Goal: Communication & Community: Answer question/provide support

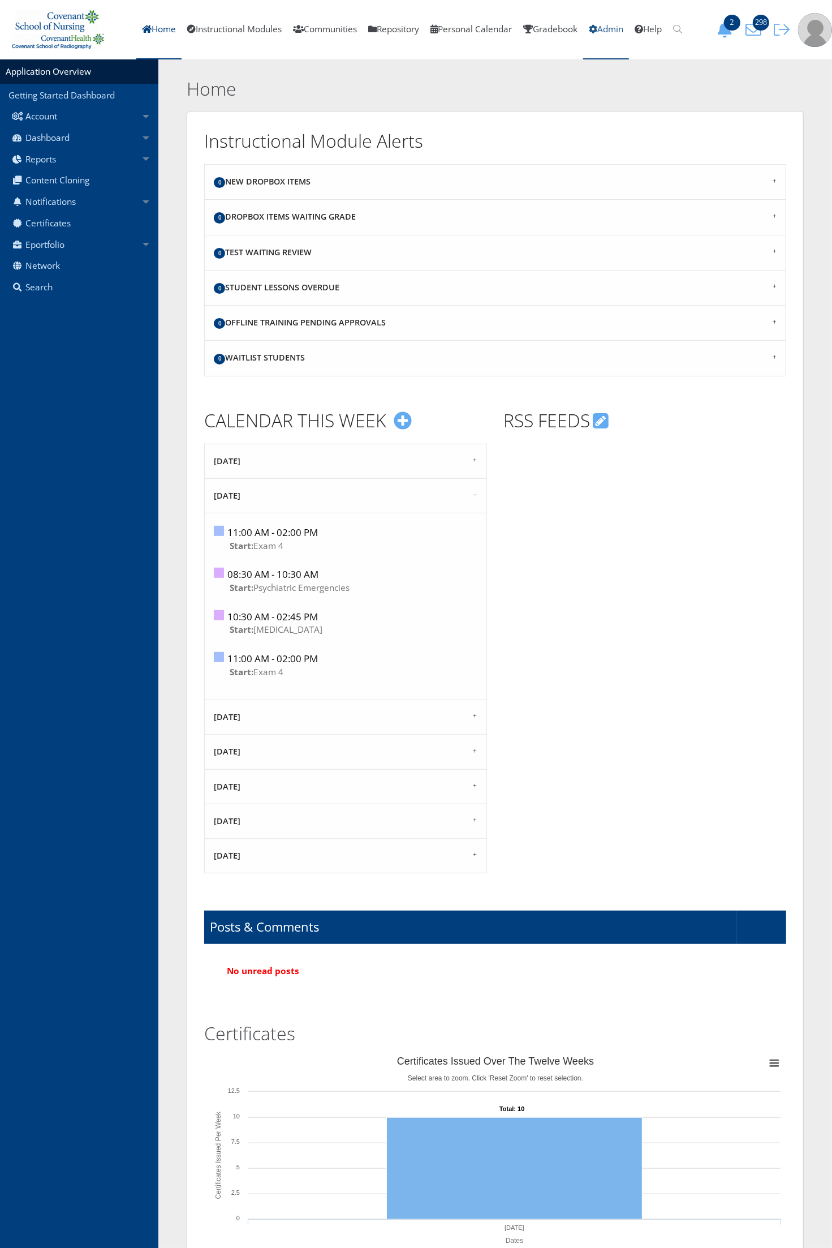
click at [629, 34] on link "Admin" at bounding box center [606, 29] width 46 height 59
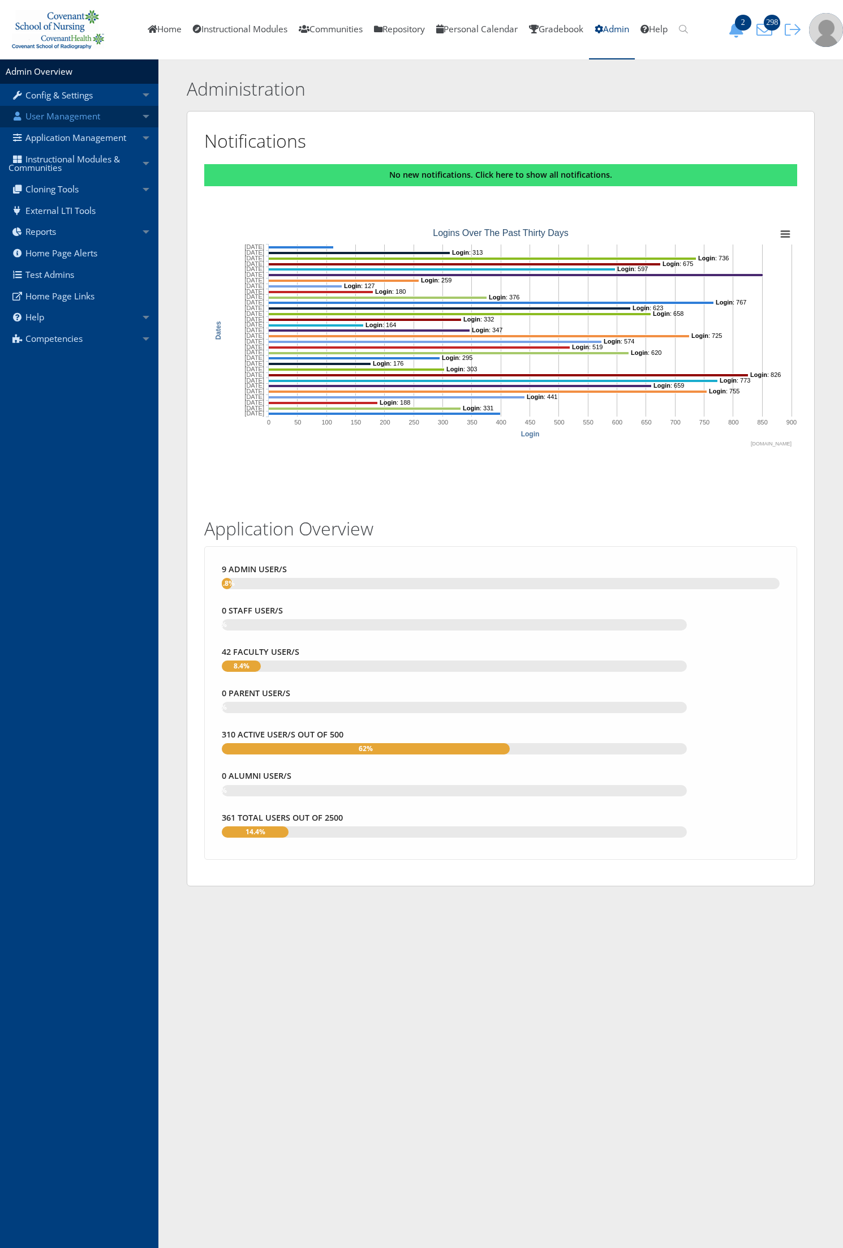
click at [80, 126] on link "User Management" at bounding box center [79, 116] width 158 height 21
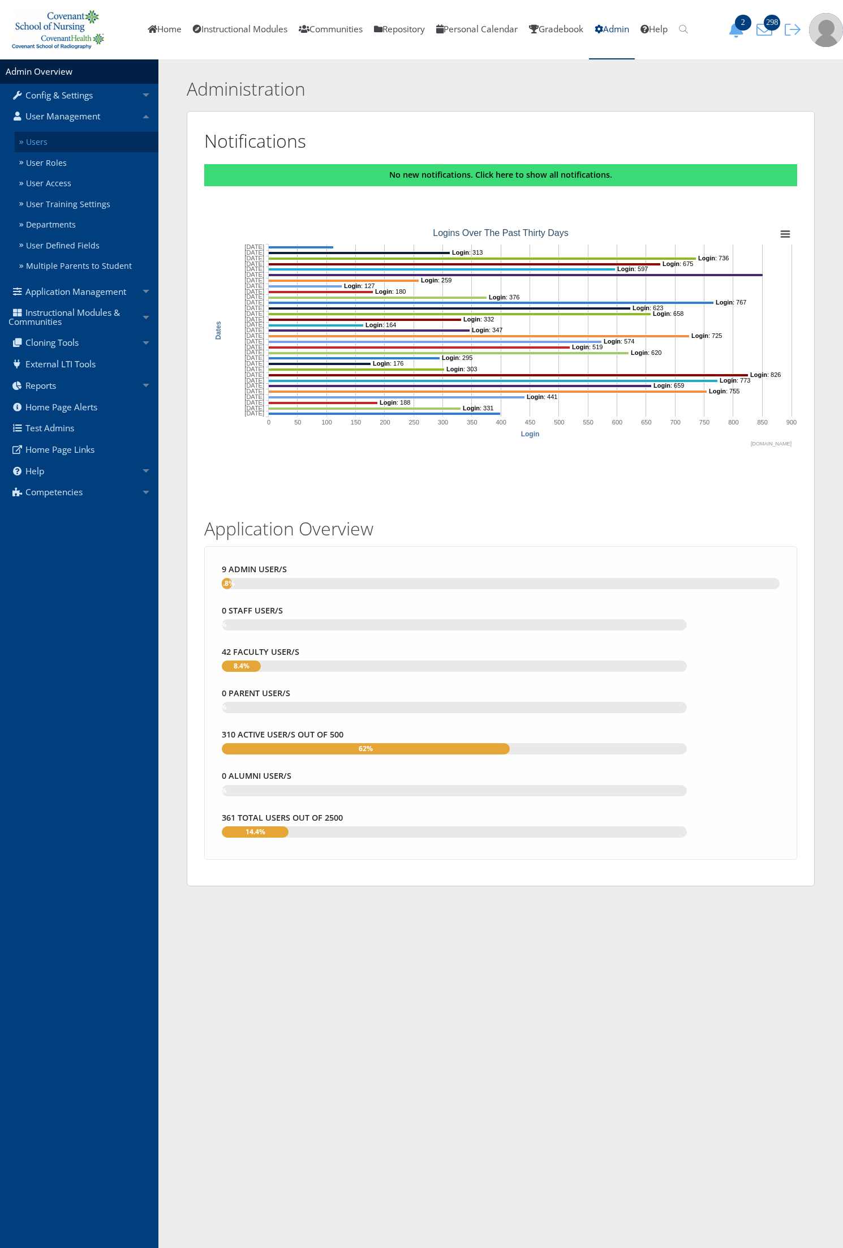
click at [78, 136] on link "Users" at bounding box center [87, 142] width 144 height 21
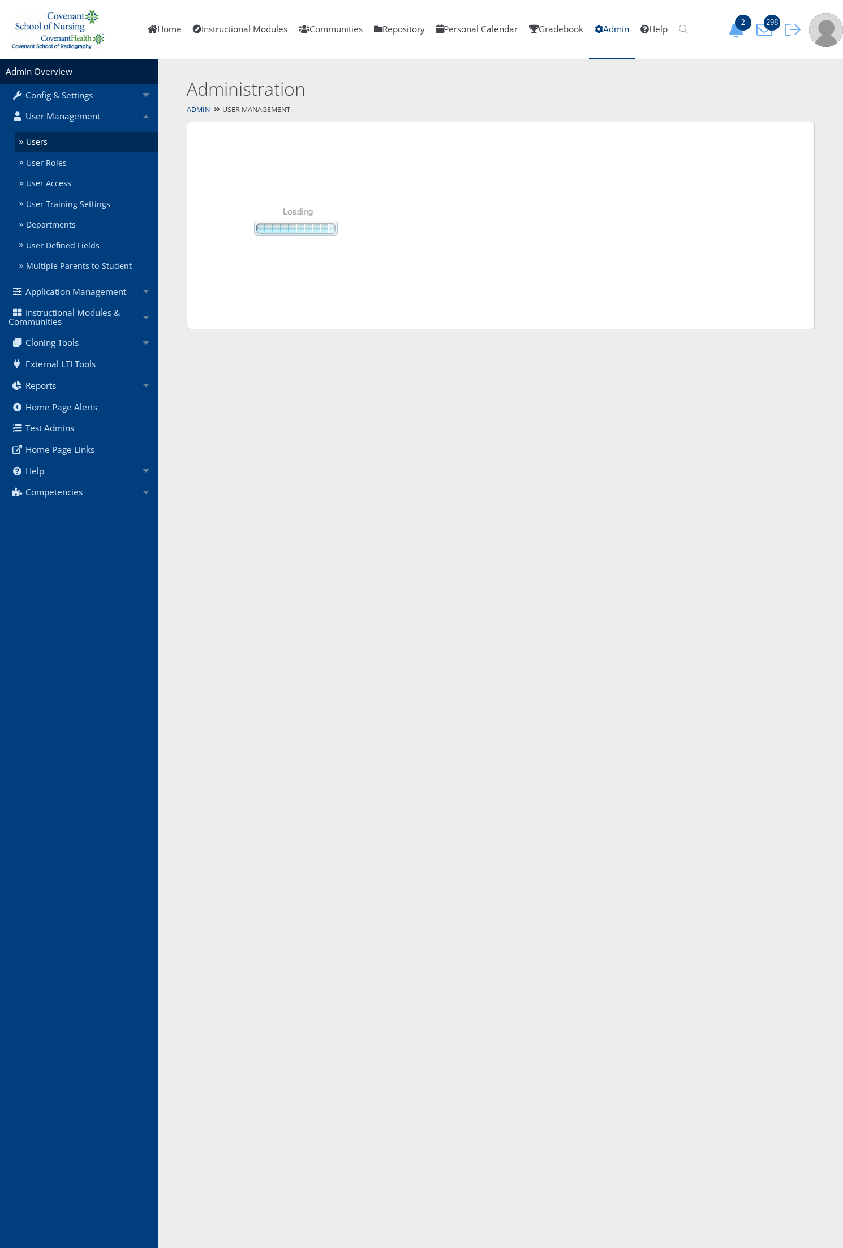
select select "50"
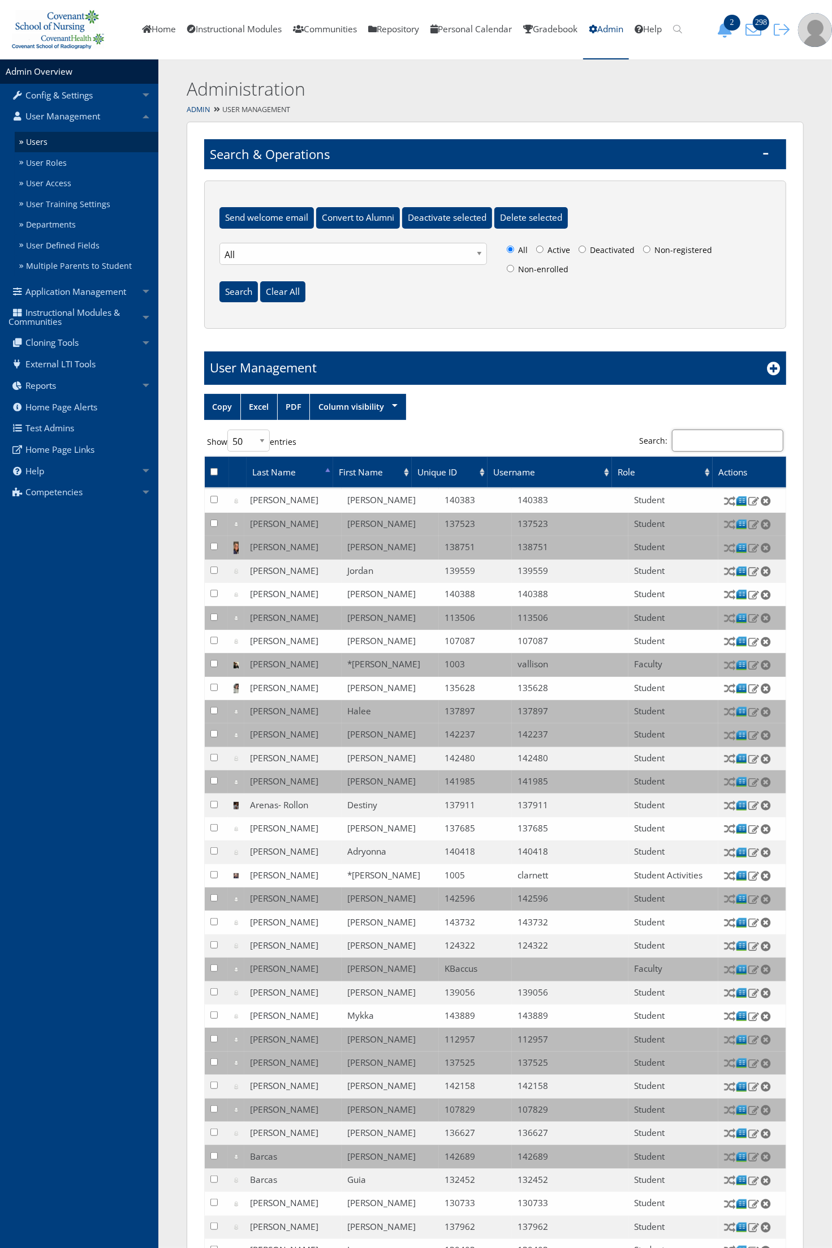
click at [703, 448] on input "Search:" at bounding box center [727, 440] width 111 height 22
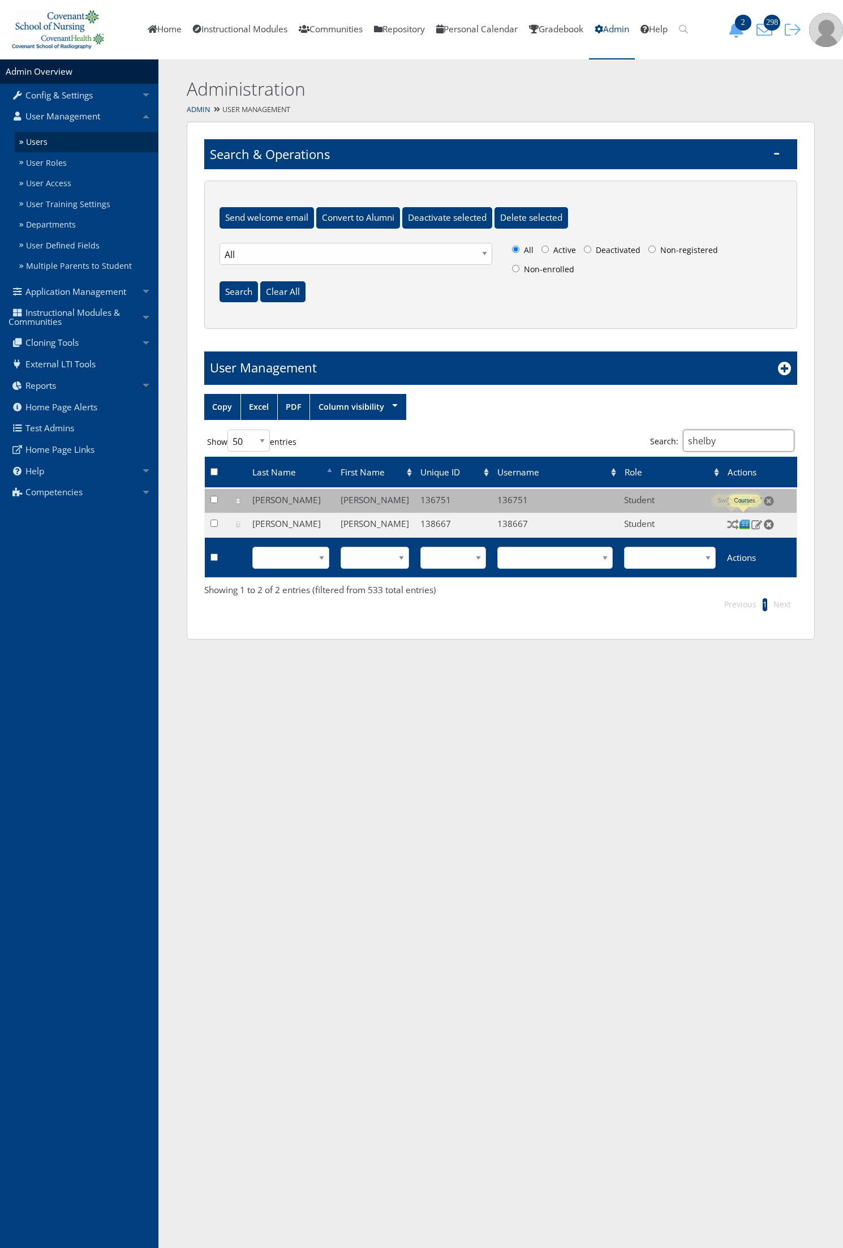
type input "shelby"
click at [742, 524] on img at bounding box center [745, 524] width 12 height 12
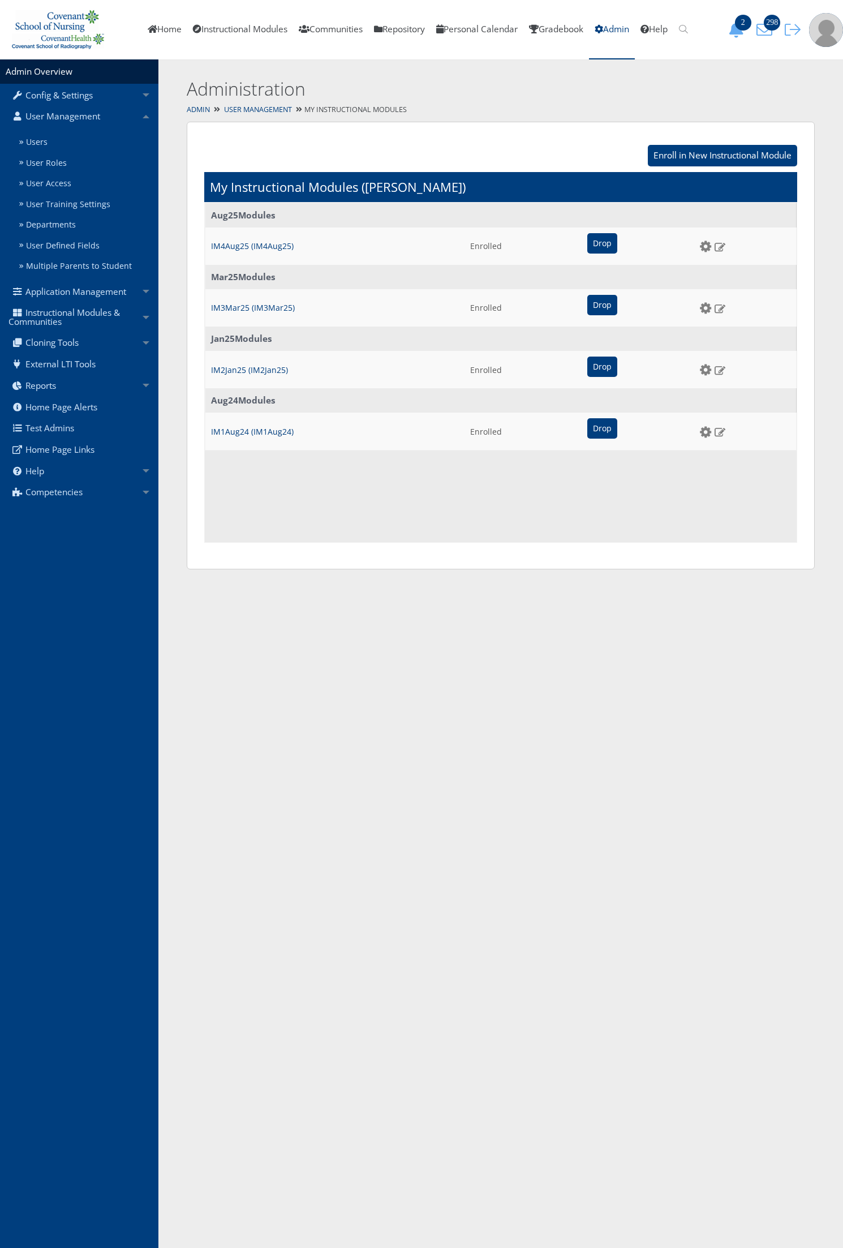
click at [596, 253] on td "Drop" at bounding box center [638, 245] width 113 height 37
click at [596, 245] on input "Drop" at bounding box center [602, 243] width 30 height 20
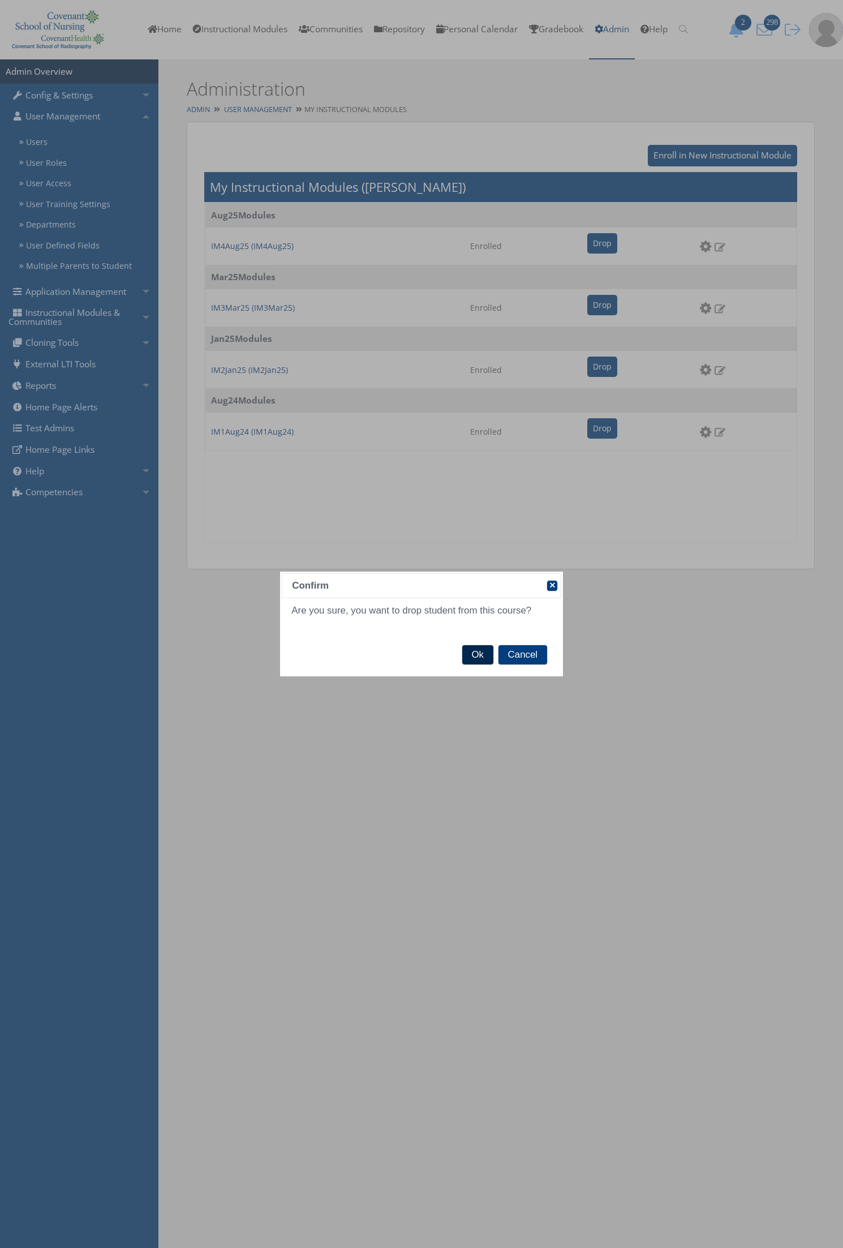
click at [474, 659] on span "Ok" at bounding box center [477, 654] width 31 height 19
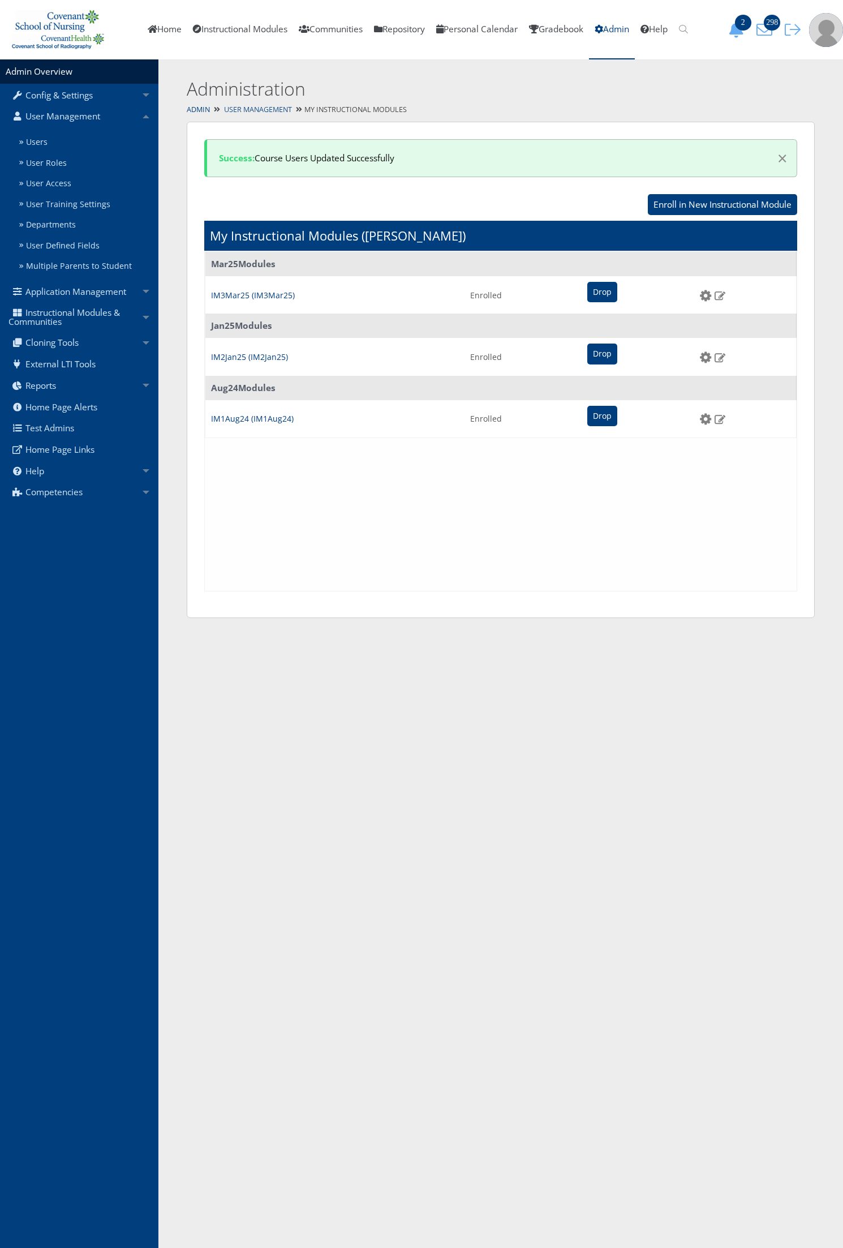
click at [286, 109] on link "User Management" at bounding box center [258, 110] width 68 height 10
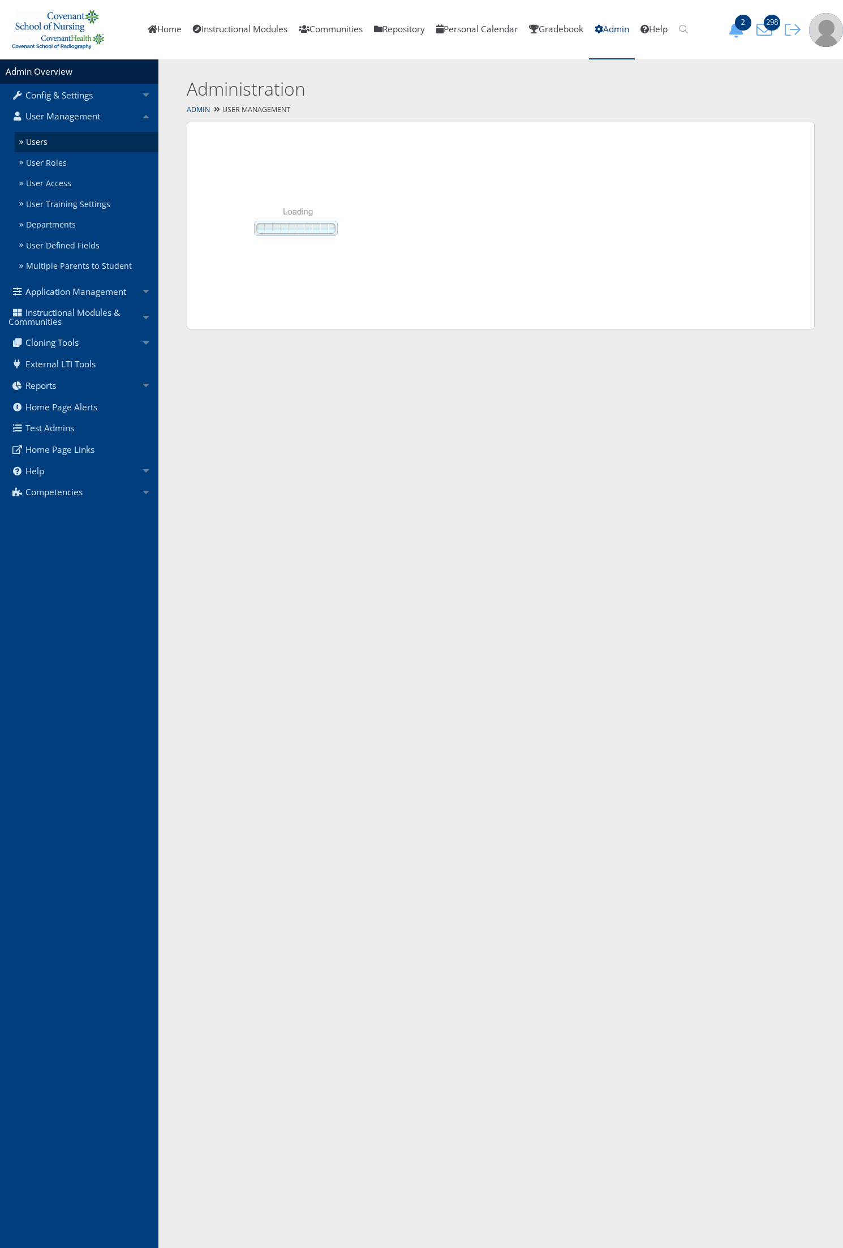
select select "50"
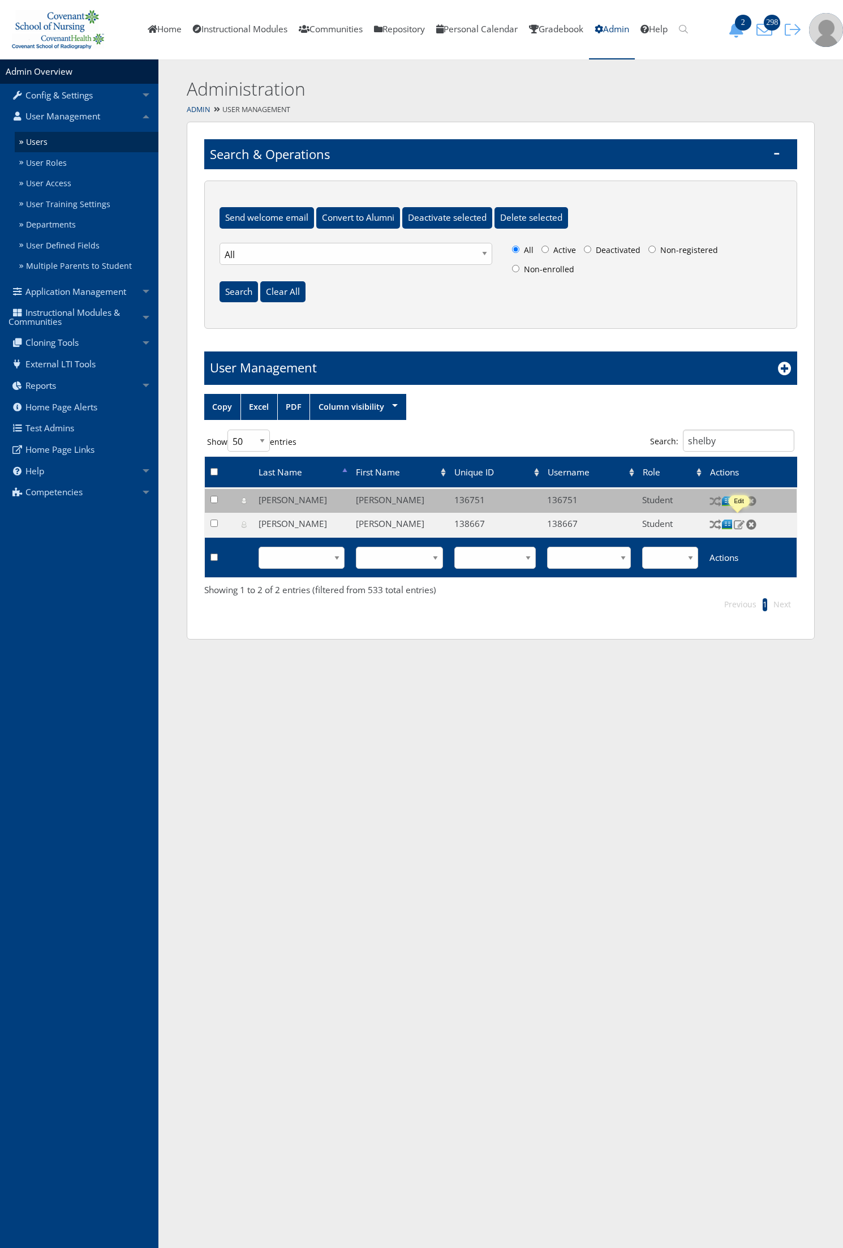
click at [738, 521] on img at bounding box center [739, 524] width 12 height 10
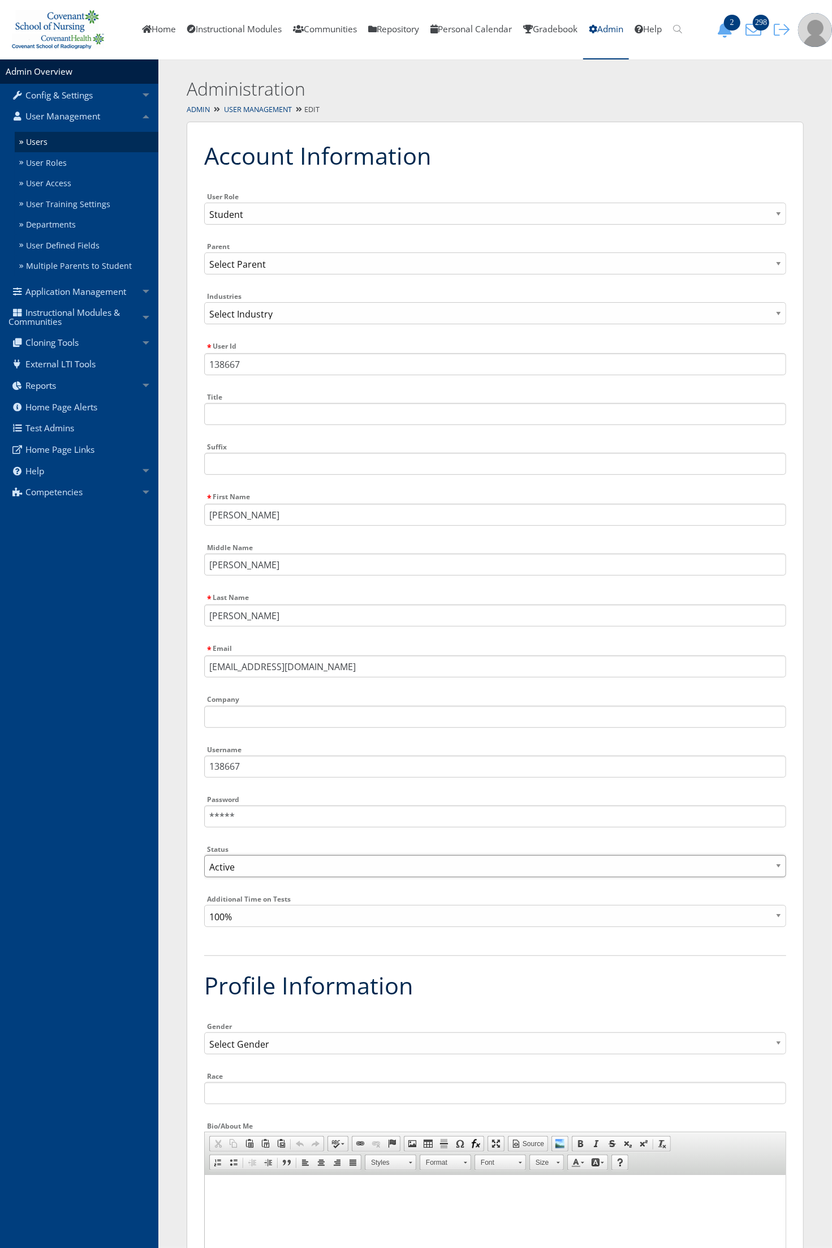
click at [245, 871] on select "Active Inactive" at bounding box center [495, 866] width 582 height 22
select select "0"
click at [204, 855] on select "Active Inactive" at bounding box center [495, 866] width 582 height 22
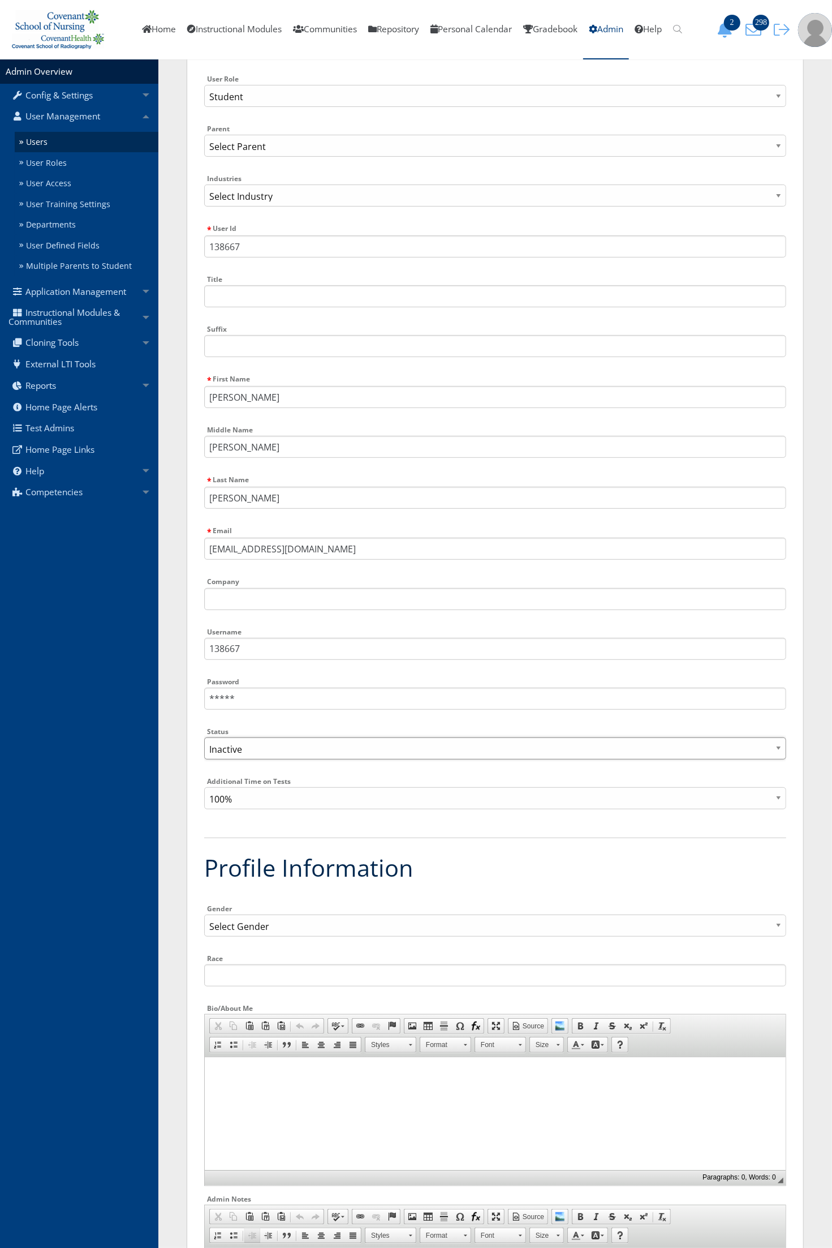
scroll to position [424, 0]
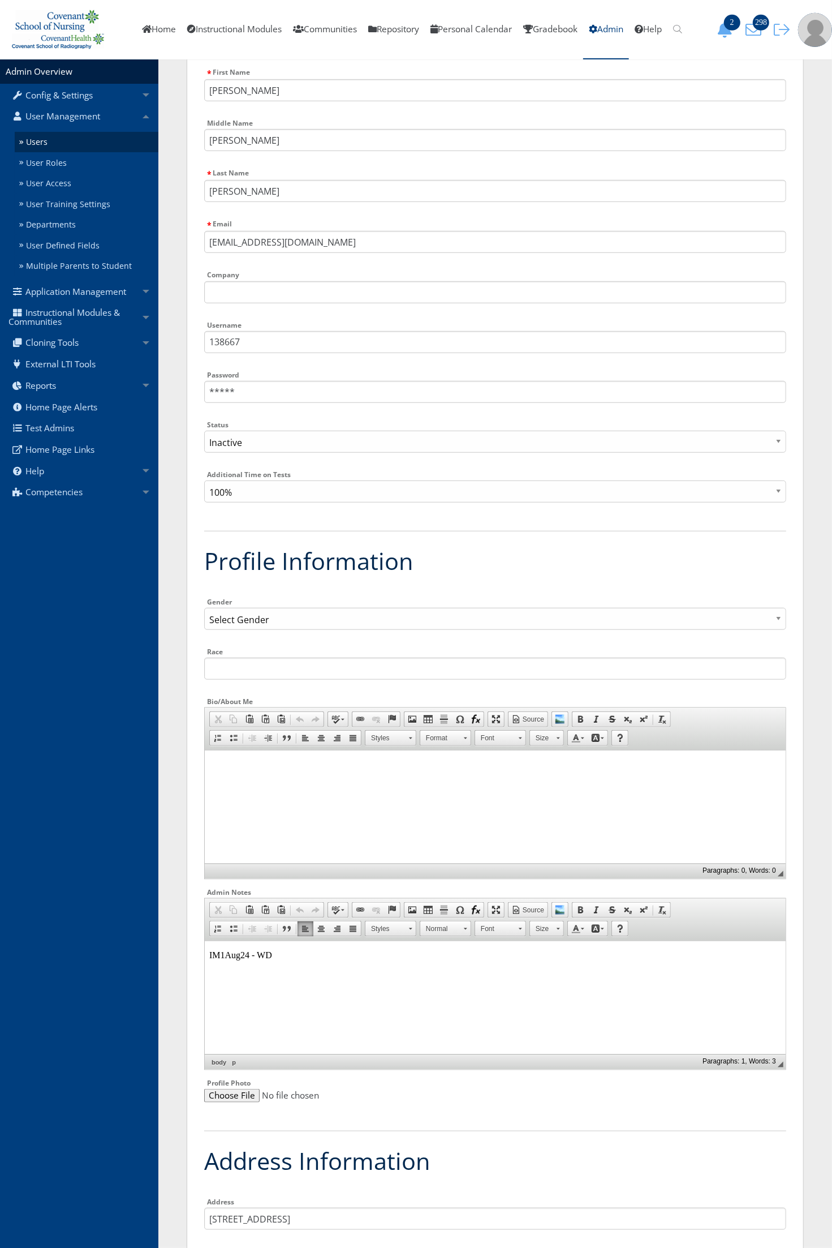
click at [278, 969] on html "IM1Aug24 - WD" at bounding box center [494, 954] width 581 height 28
drag, startPoint x: 290, startPoint y: 956, endPoint x: 204, endPoint y: 952, distance: 85.5
click at [204, 952] on html "IM1Aug24 - WD IM4" at bounding box center [494, 964] width 581 height 48
click at [270, 952] on p "IM4" at bounding box center [495, 954] width 572 height 10
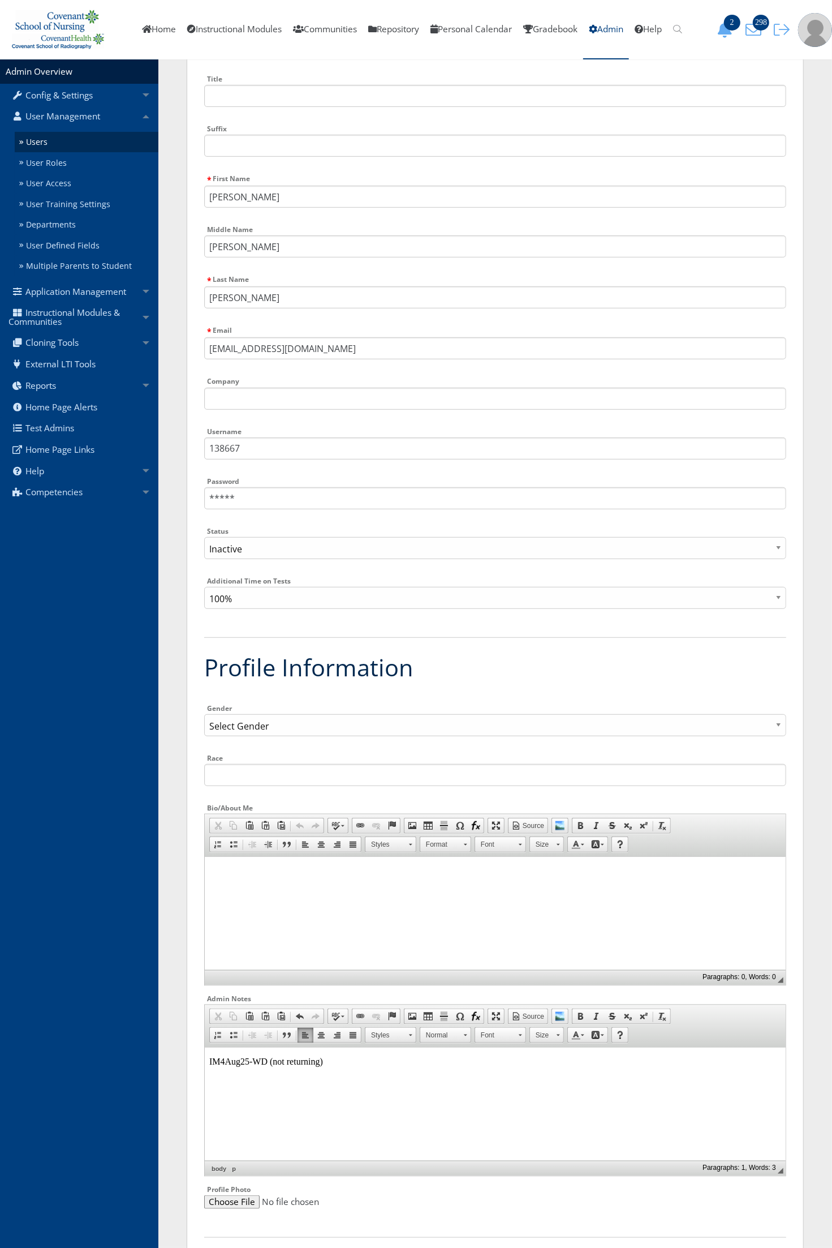
scroll to position [212, 0]
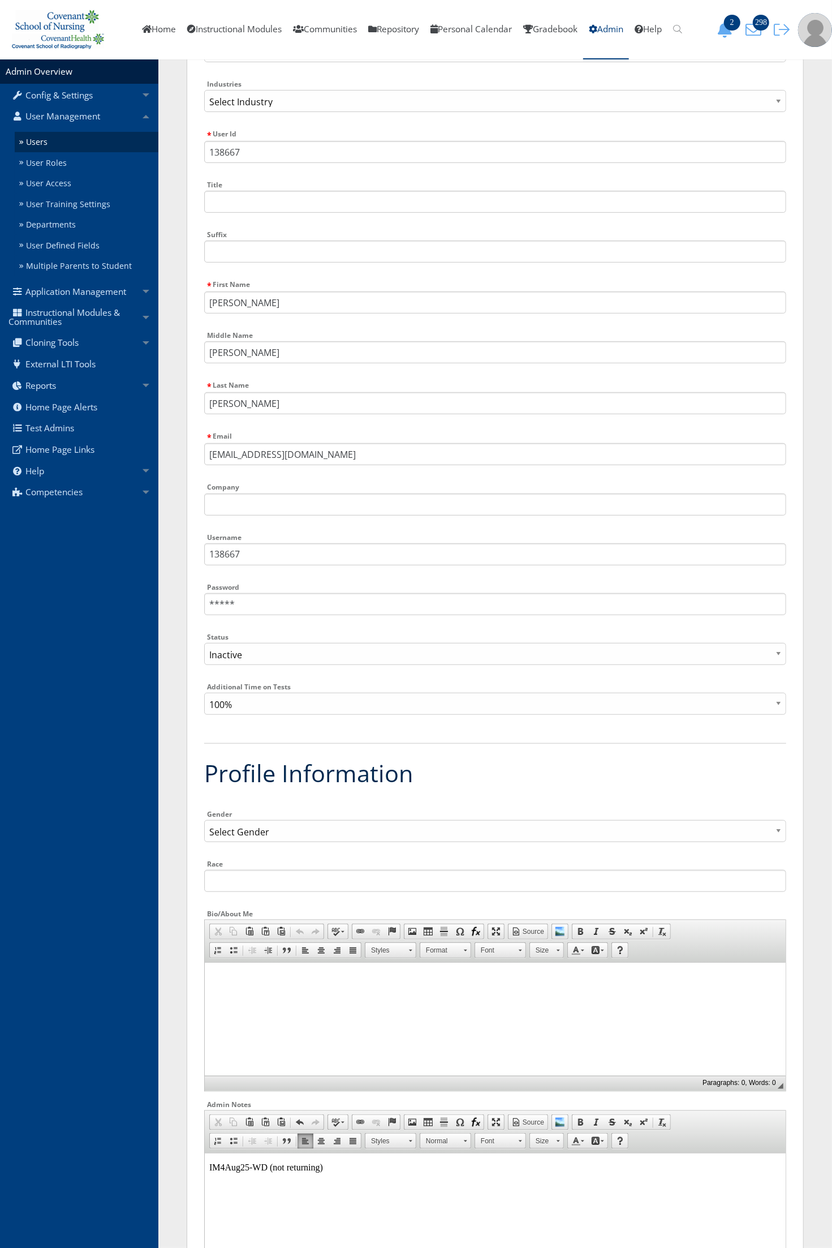
click at [265, 1167] on p "IM4Aug25-WD (not returning)" at bounding box center [495, 1167] width 572 height 10
click at [474, 1181] on html "IM4Aug25-WD 09/22 (not returning)" at bounding box center [494, 1167] width 581 height 28
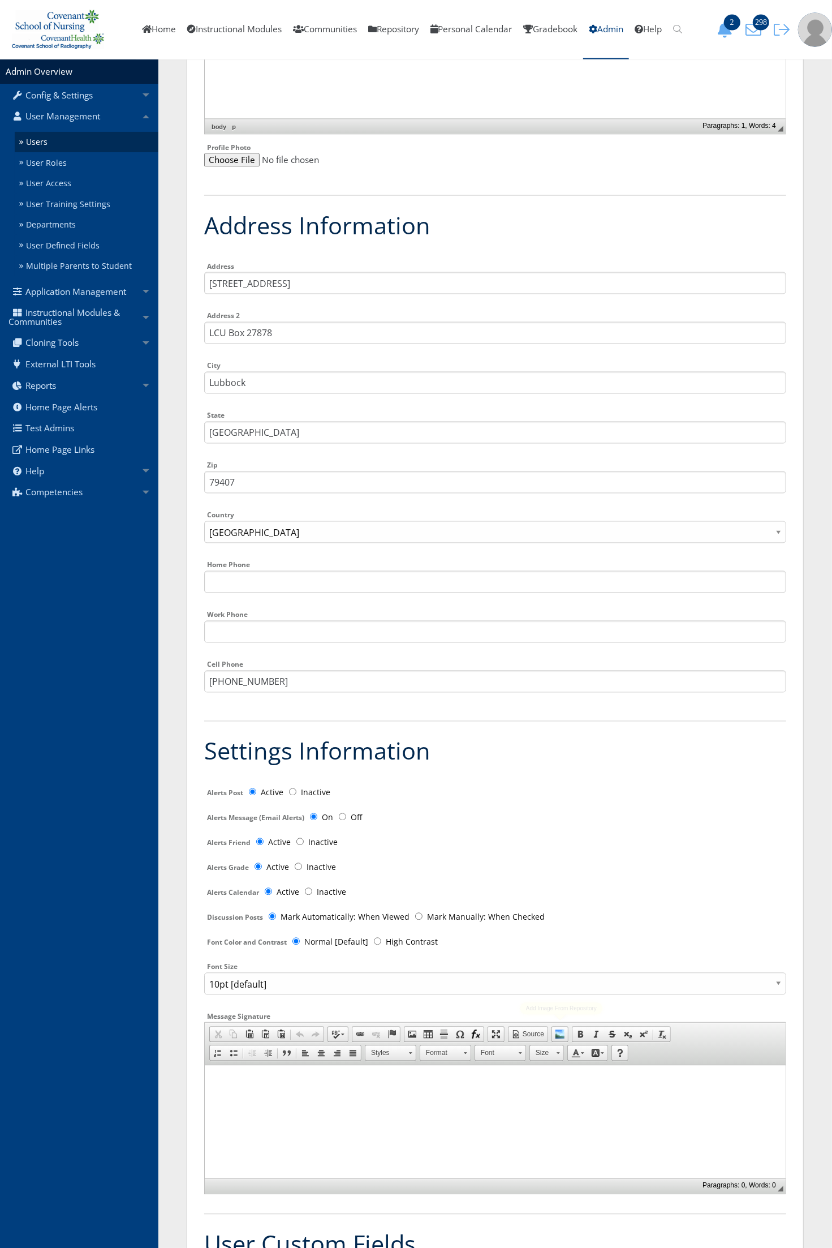
scroll to position [1457, 0]
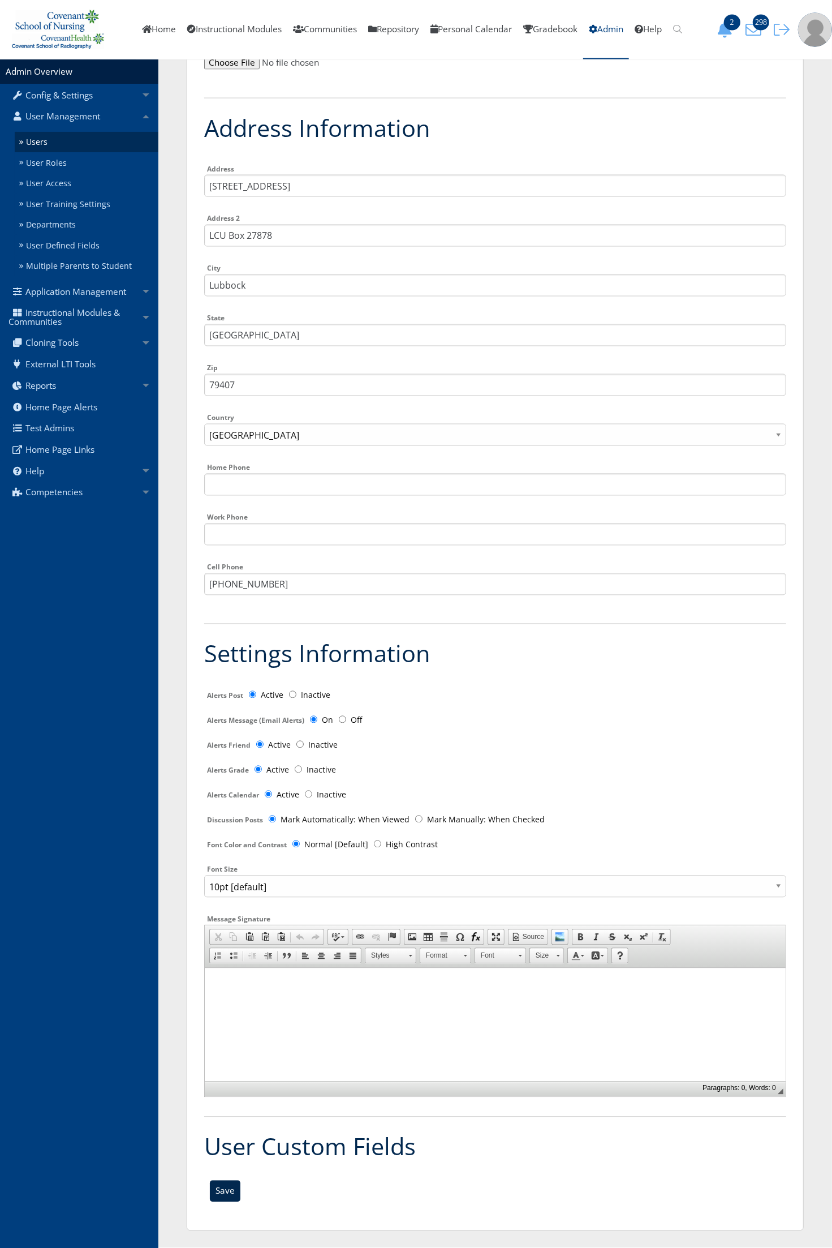
click at [236, 1198] on input "Save" at bounding box center [225, 1190] width 31 height 21
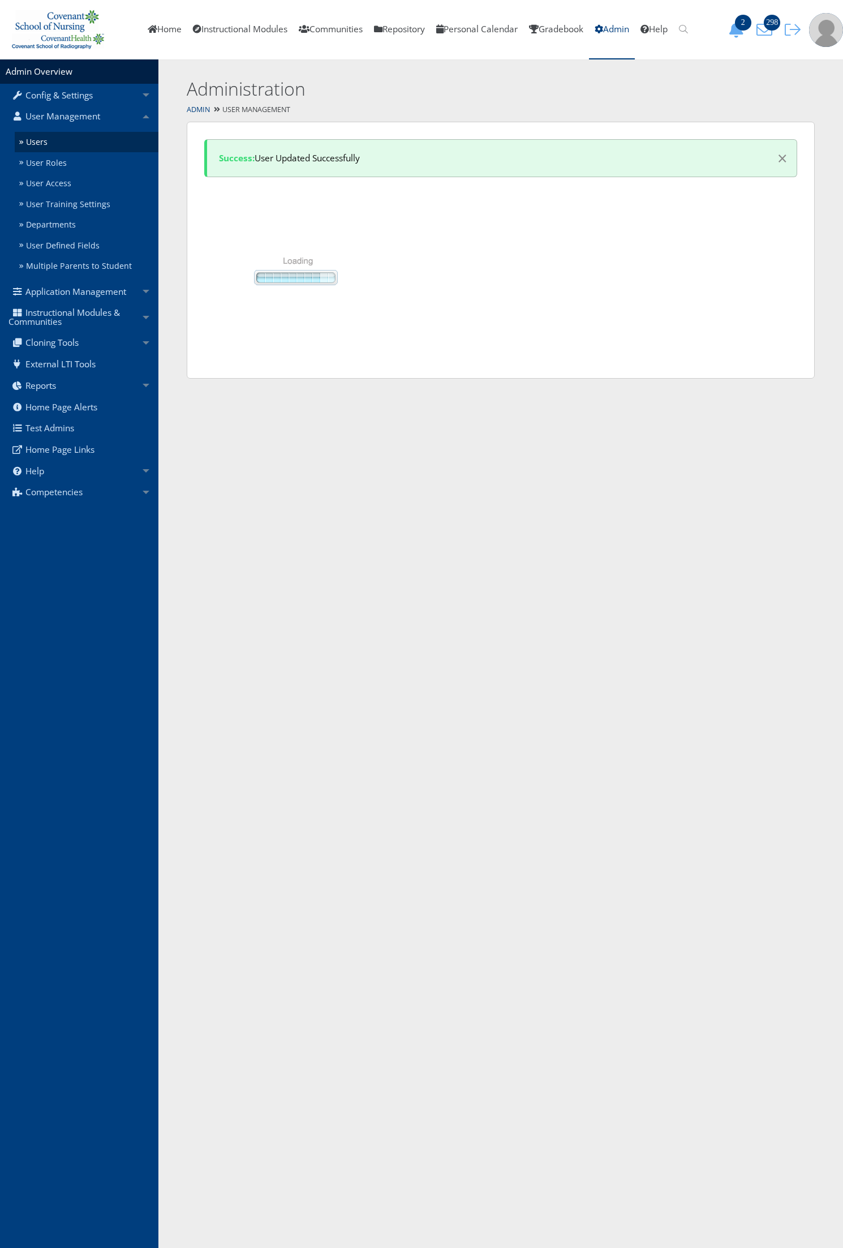
select select "50"
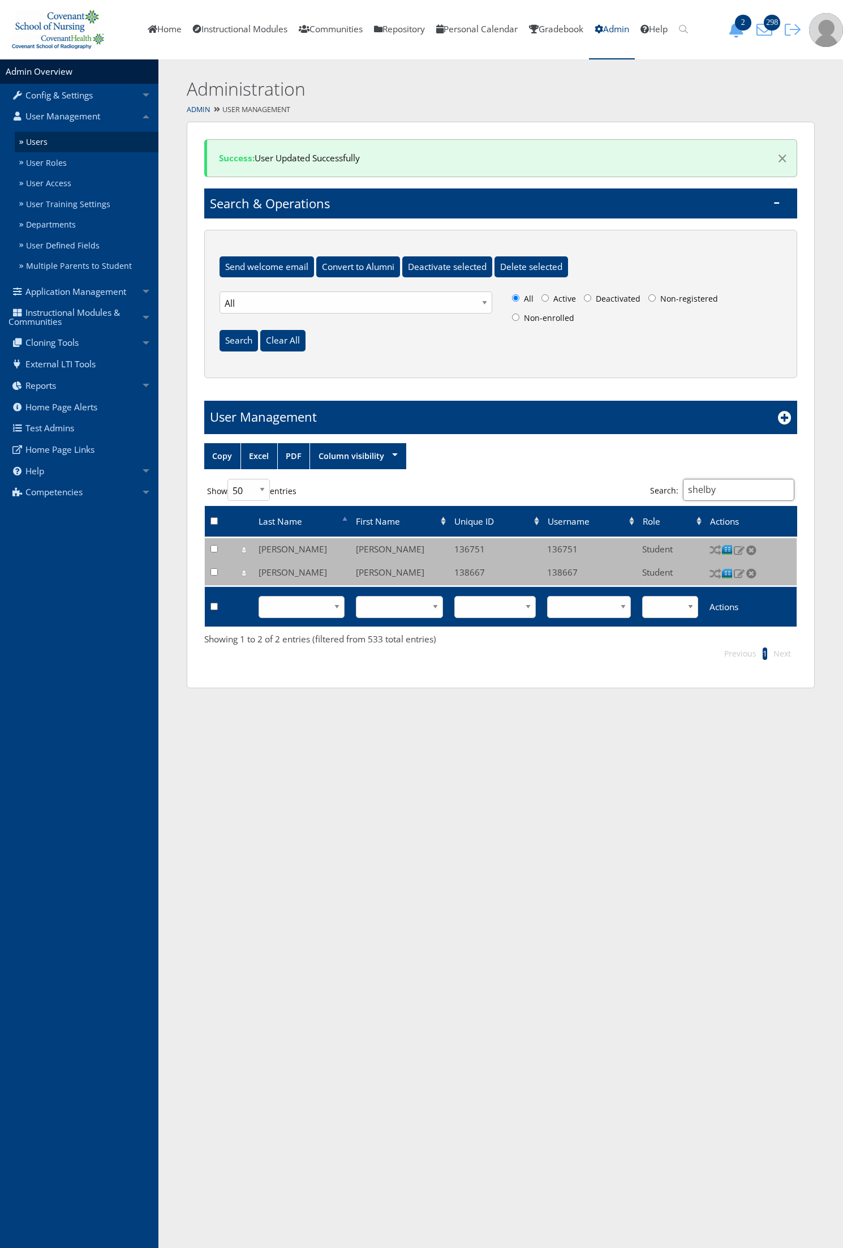
click at [750, 491] on input "shelby" at bounding box center [738, 490] width 111 height 22
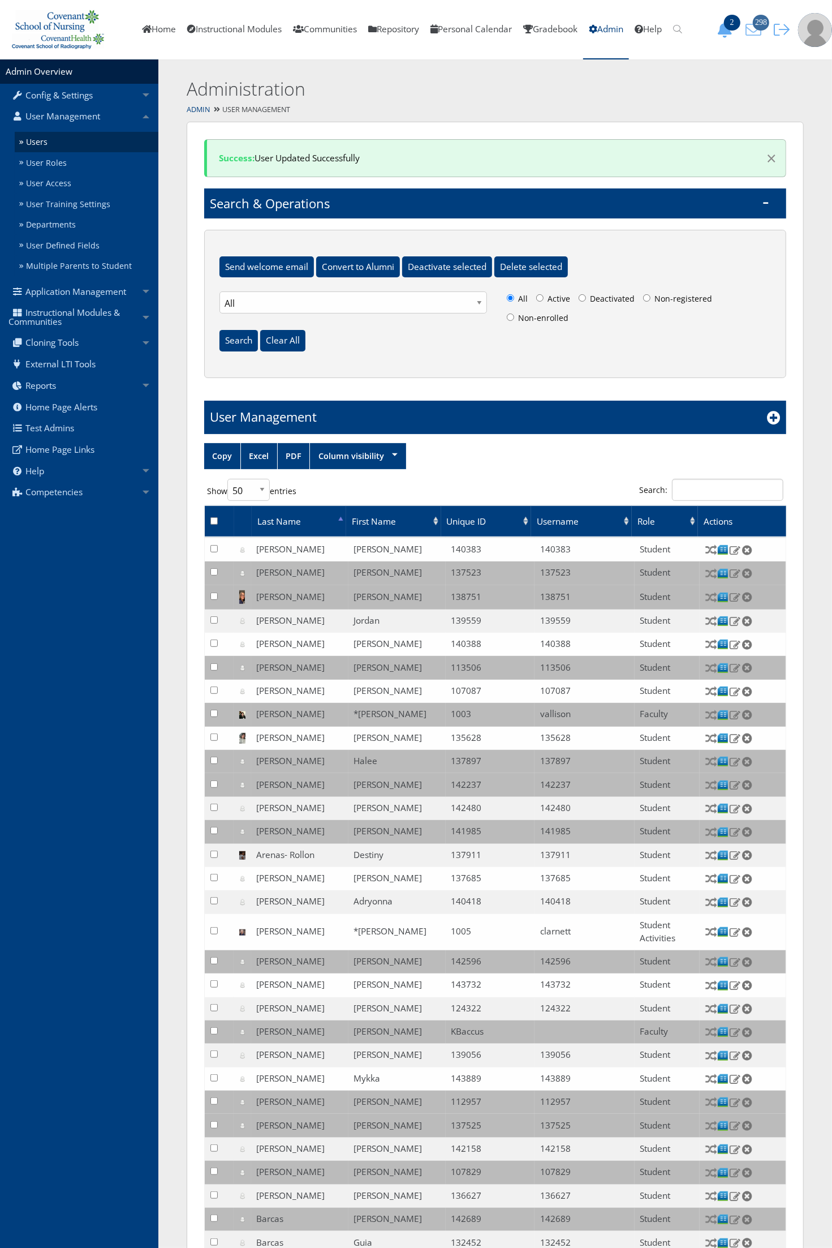
click at [751, 32] on icon "298" at bounding box center [754, 30] width 24 height 16
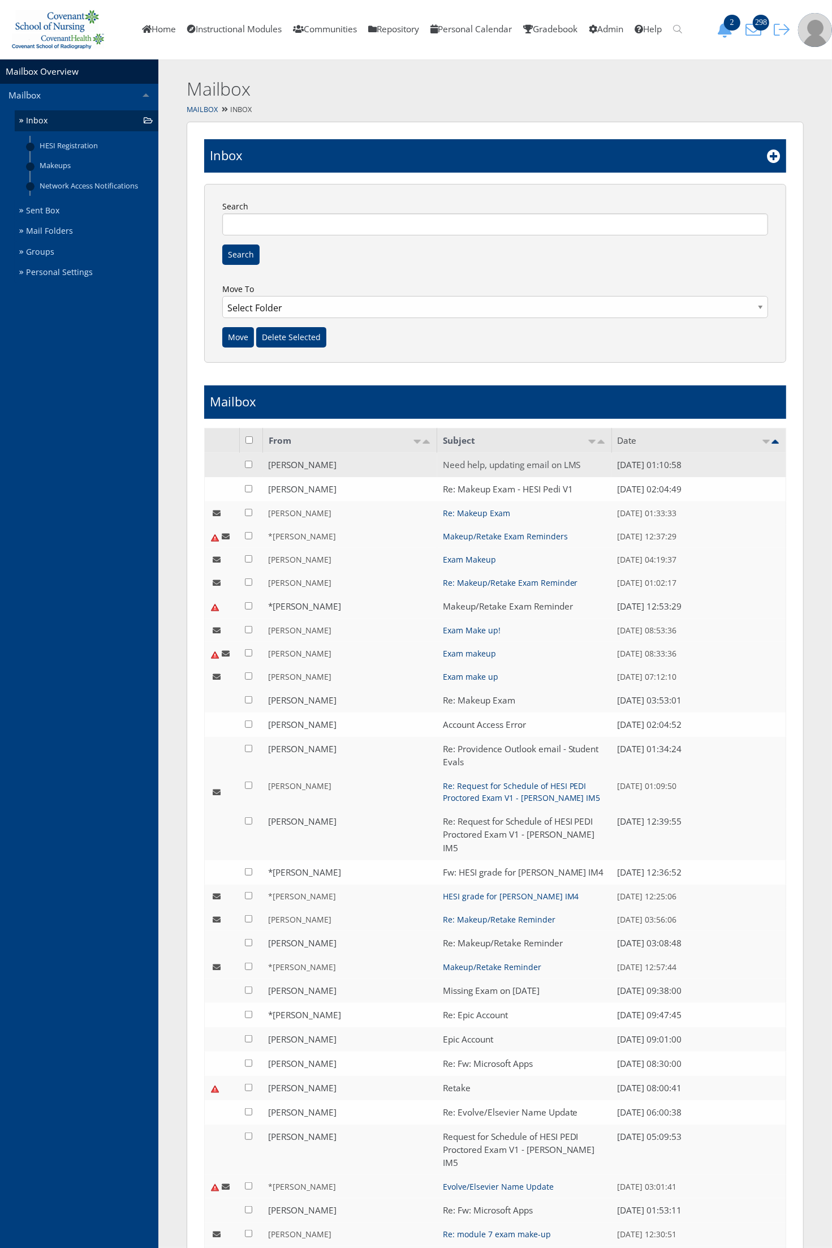
click at [506, 463] on link "Need help, updating email on LMS" at bounding box center [512, 465] width 138 height 12
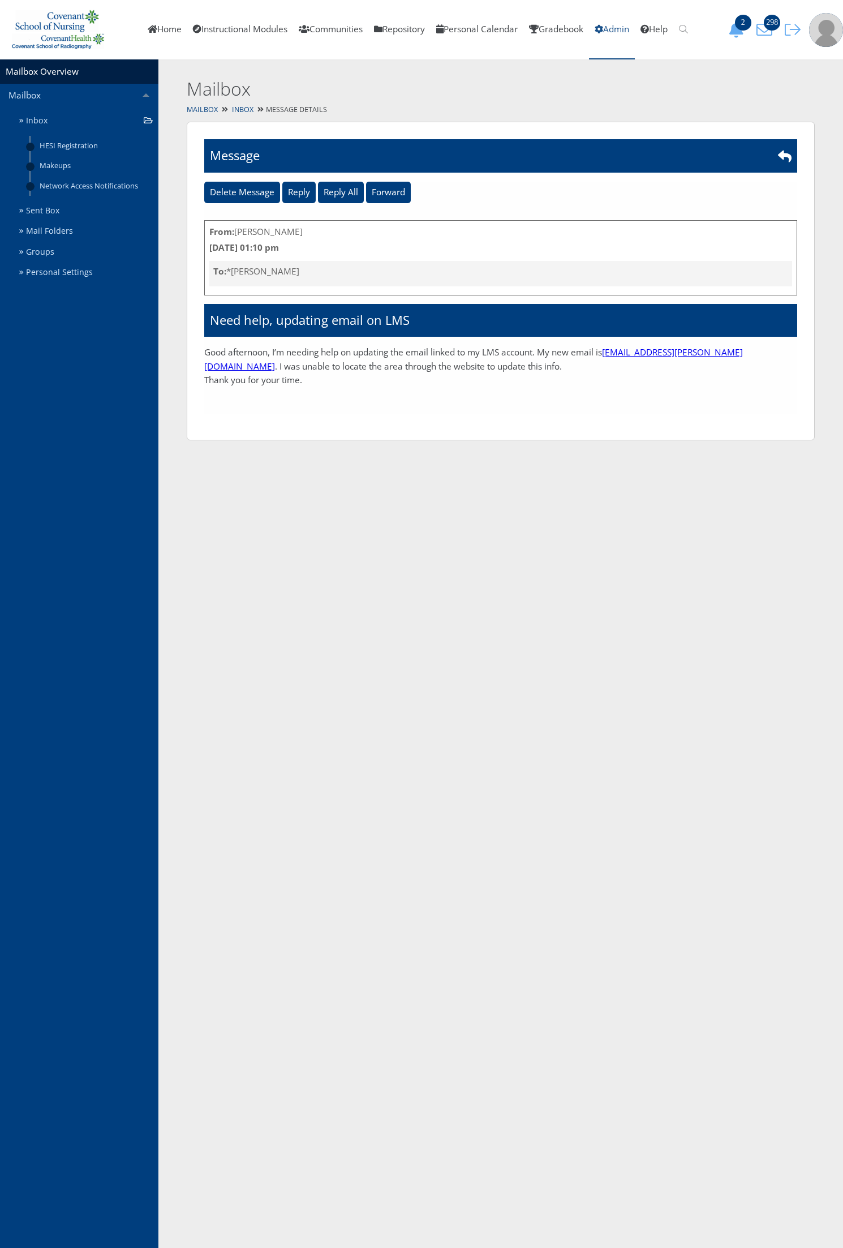
click at [631, 35] on link "Admin" at bounding box center [612, 29] width 46 height 59
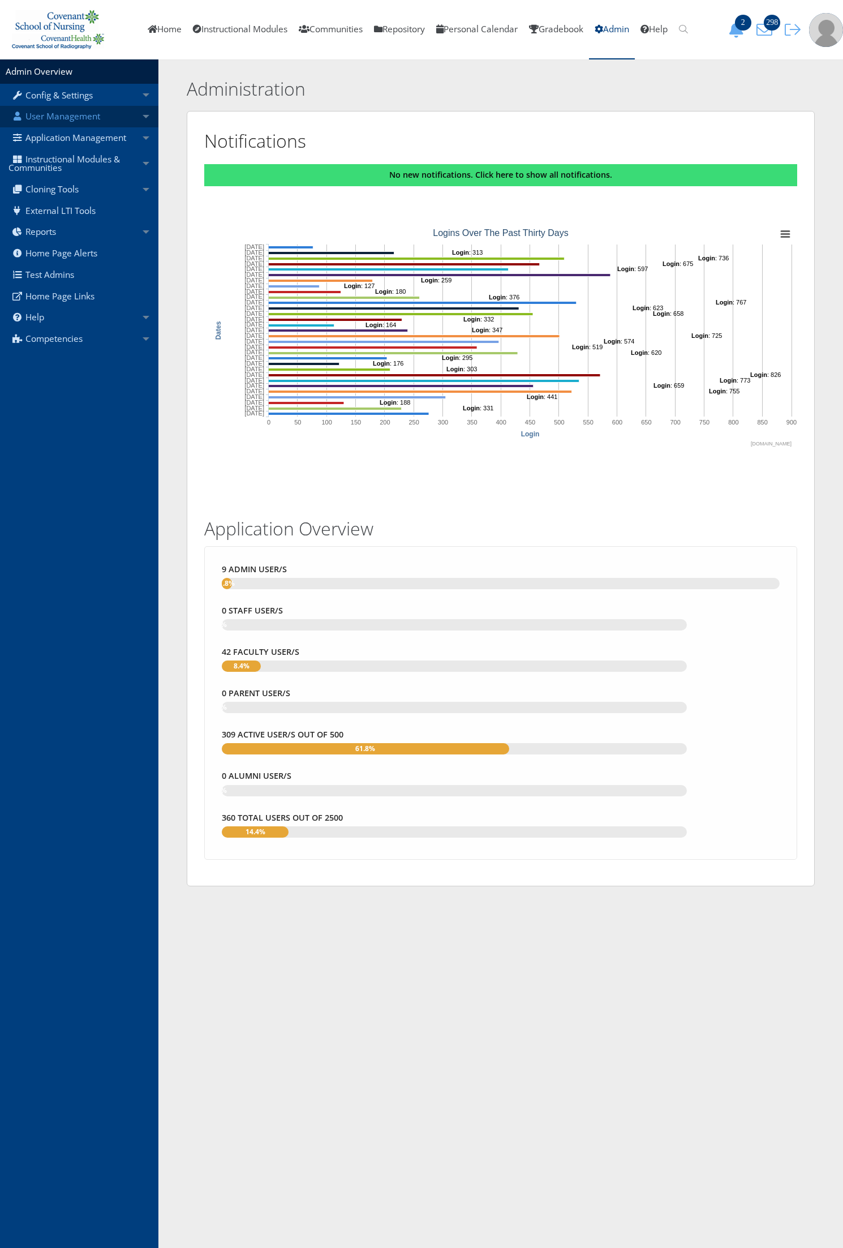
click at [36, 108] on link "User Management" at bounding box center [79, 116] width 158 height 21
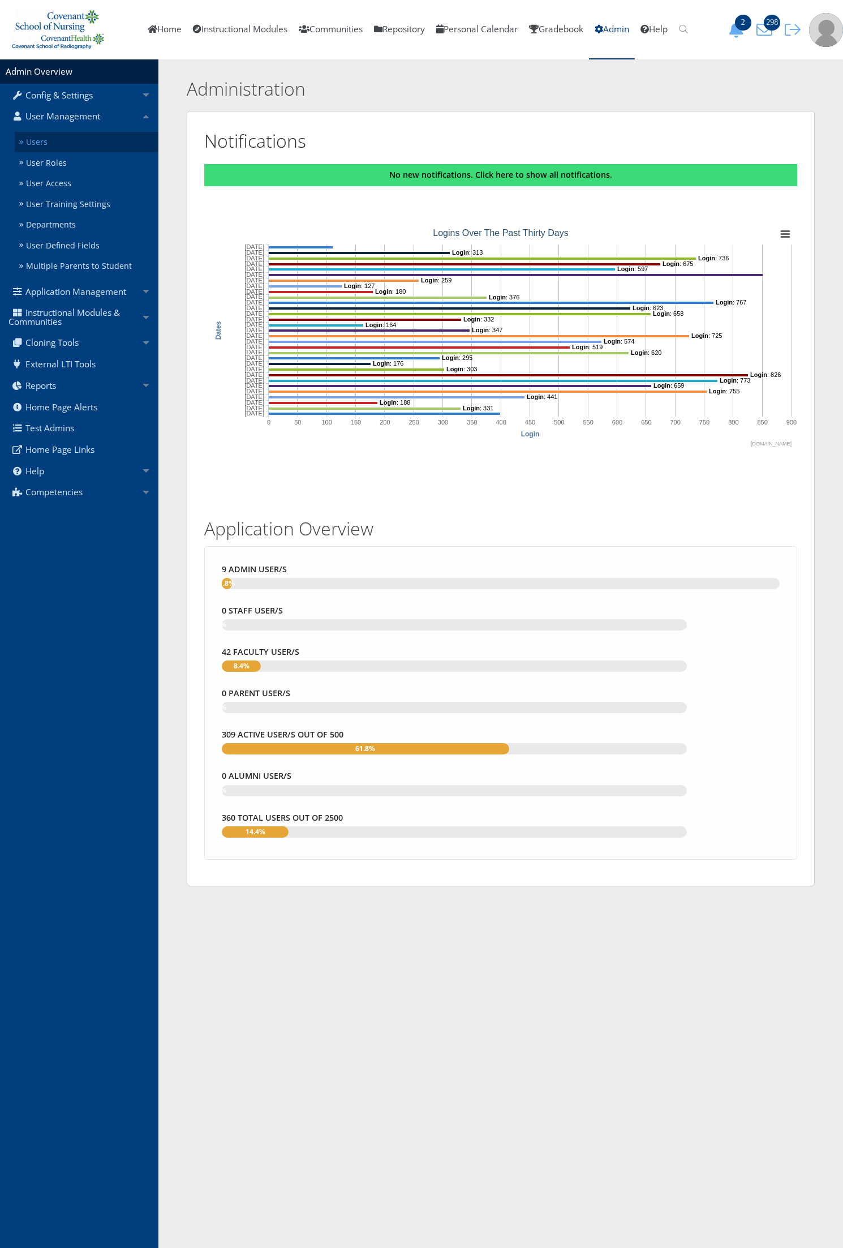
click at [35, 143] on link "Users" at bounding box center [87, 142] width 144 height 21
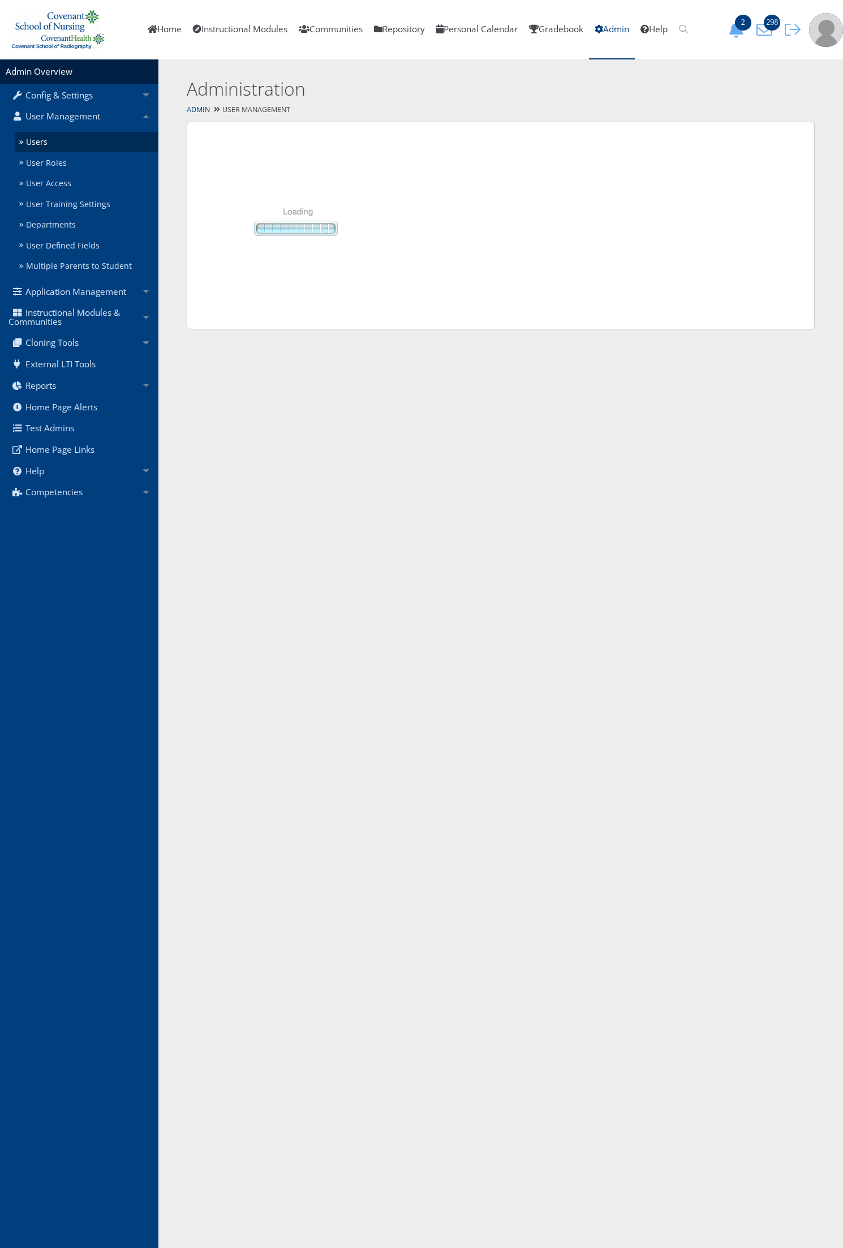
select select "50"
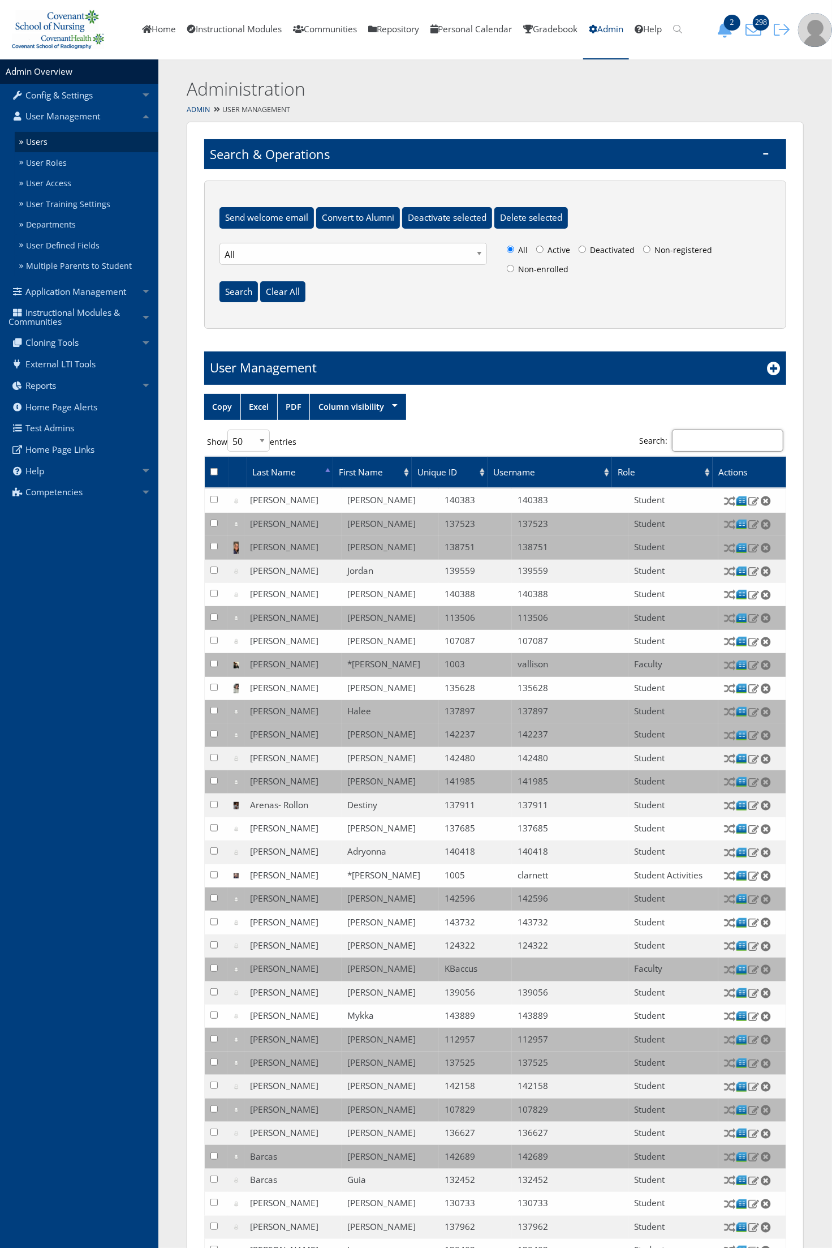
click at [694, 447] on input "Search:" at bounding box center [727, 440] width 111 height 22
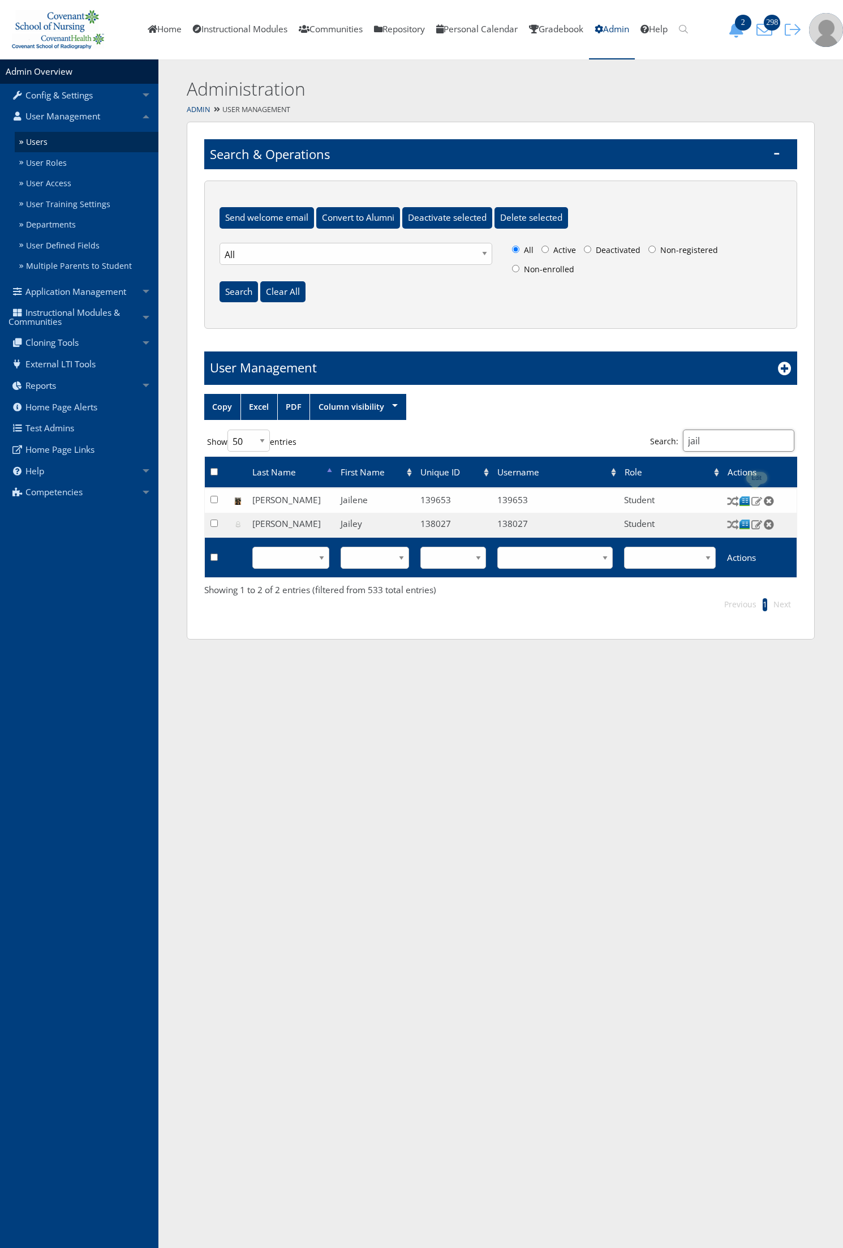
type input "jail"
click at [754, 501] on img at bounding box center [757, 501] width 12 height 10
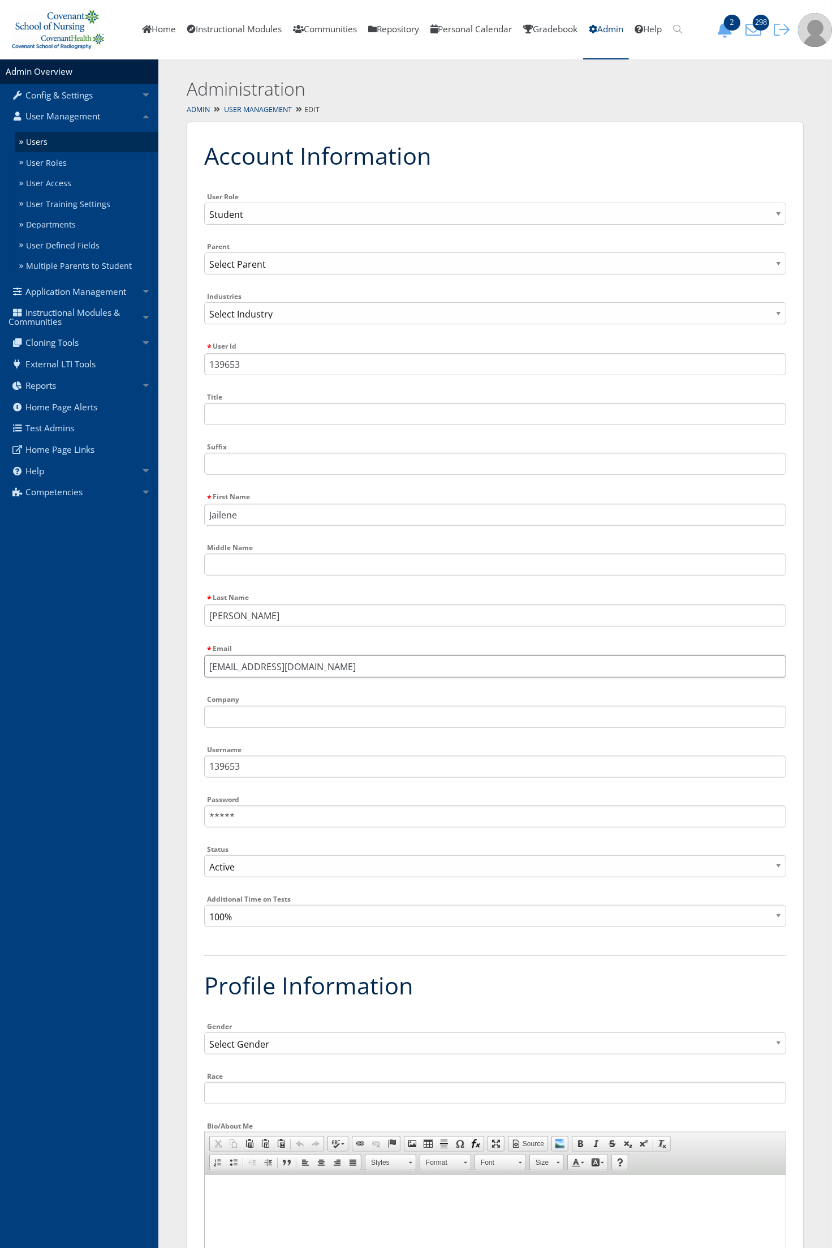
click at [311, 671] on input "jailgonz@ttu.edu" at bounding box center [495, 666] width 582 height 22
paste input "Jailene.mendez@outlook.com"
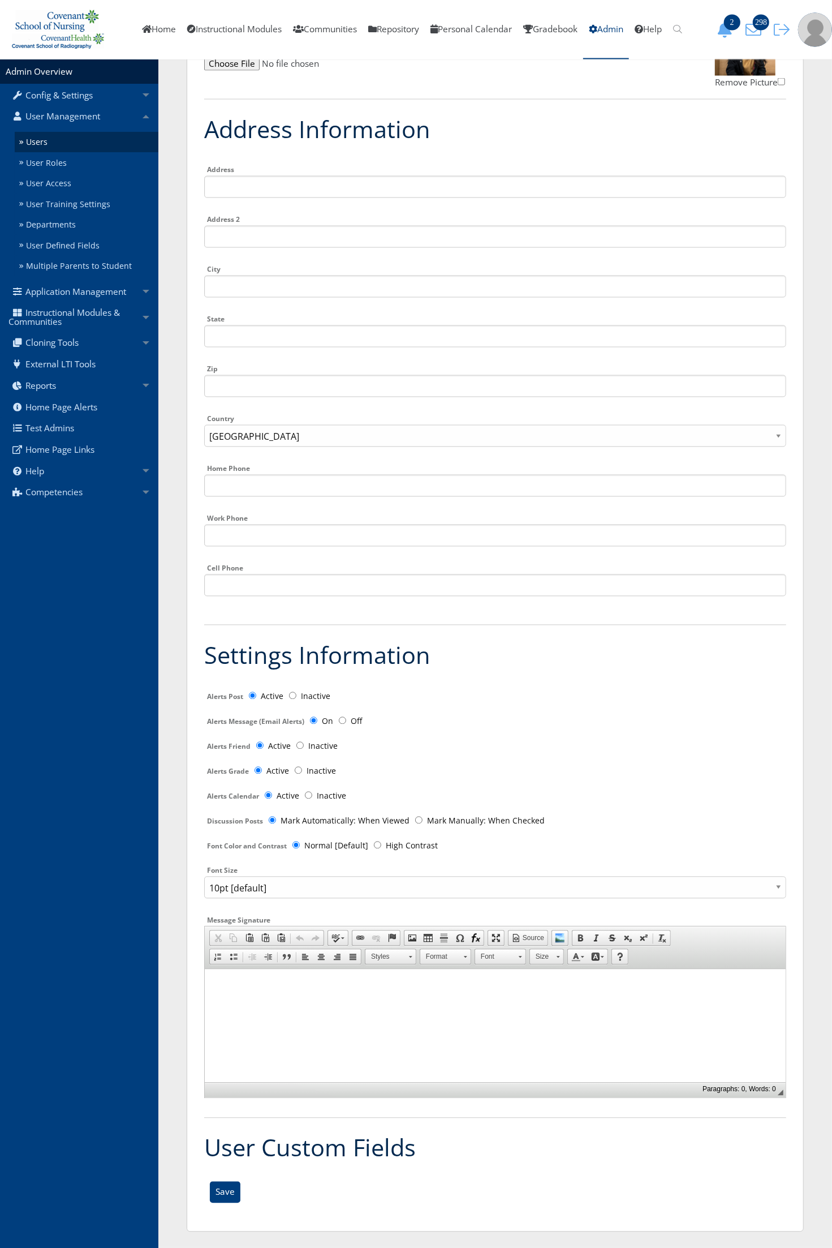
scroll to position [1495, 0]
type input "Jailene.mendez@outlook.com"
click at [215, 1198] on input "Save" at bounding box center [225, 1191] width 31 height 21
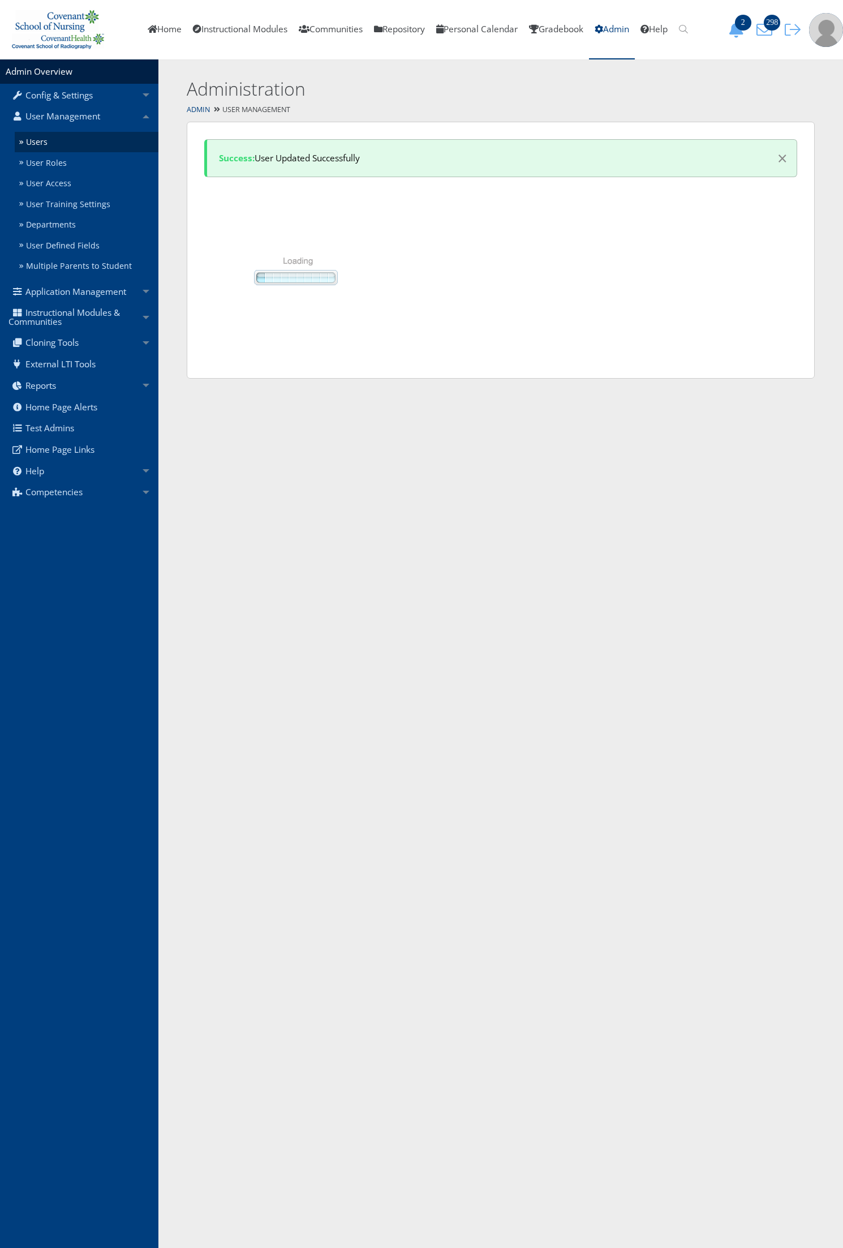
select select "50"
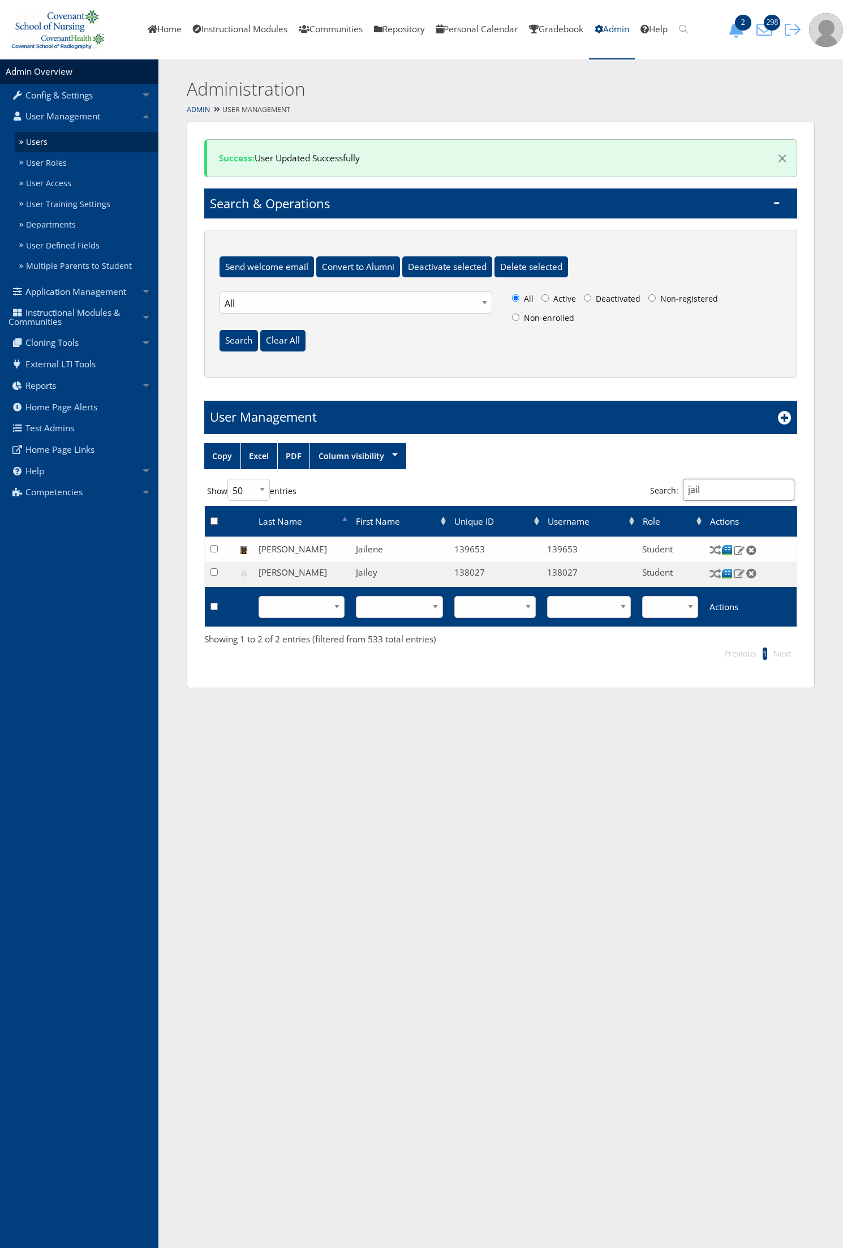
click at [713, 488] on input "jail" at bounding box center [738, 490] width 111 height 22
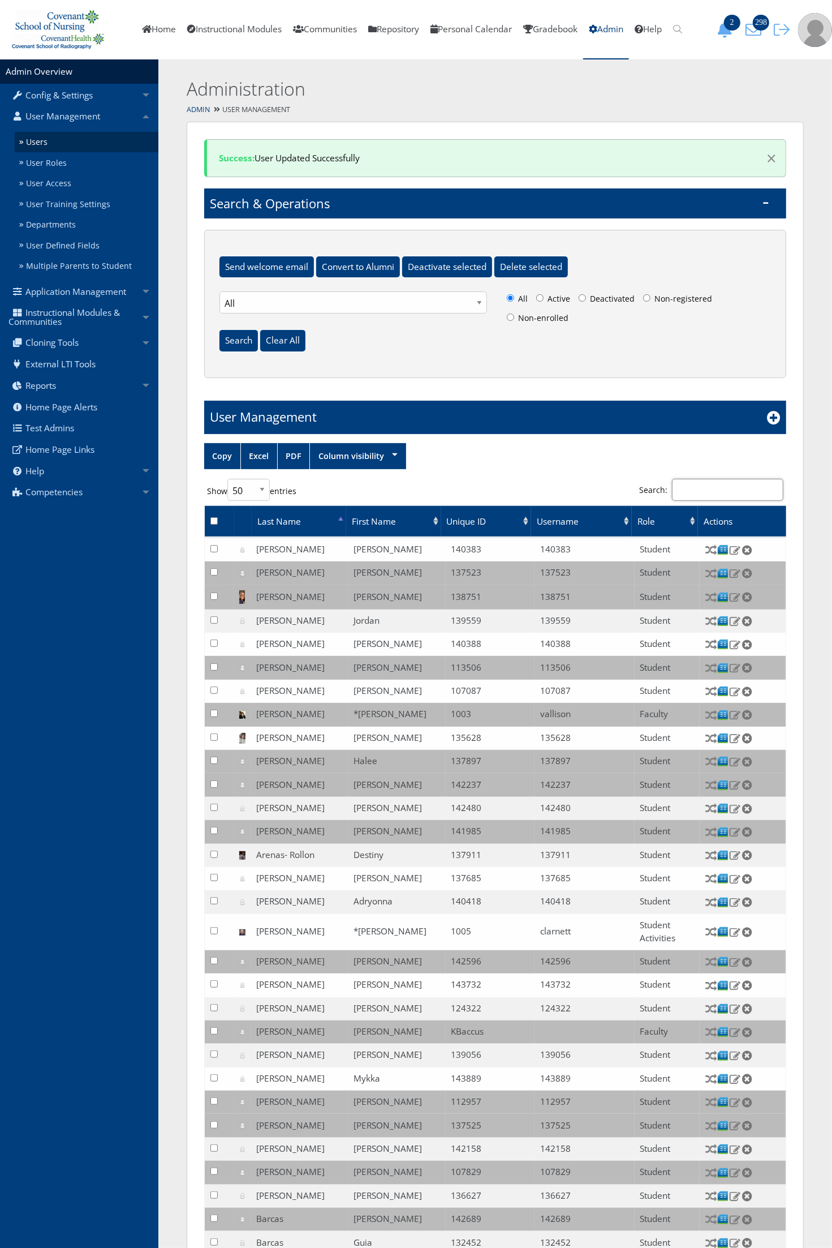
click at [702, 497] on input "Search:" at bounding box center [727, 490] width 111 height 22
click at [753, 27] on icon "298" at bounding box center [754, 30] width 24 height 16
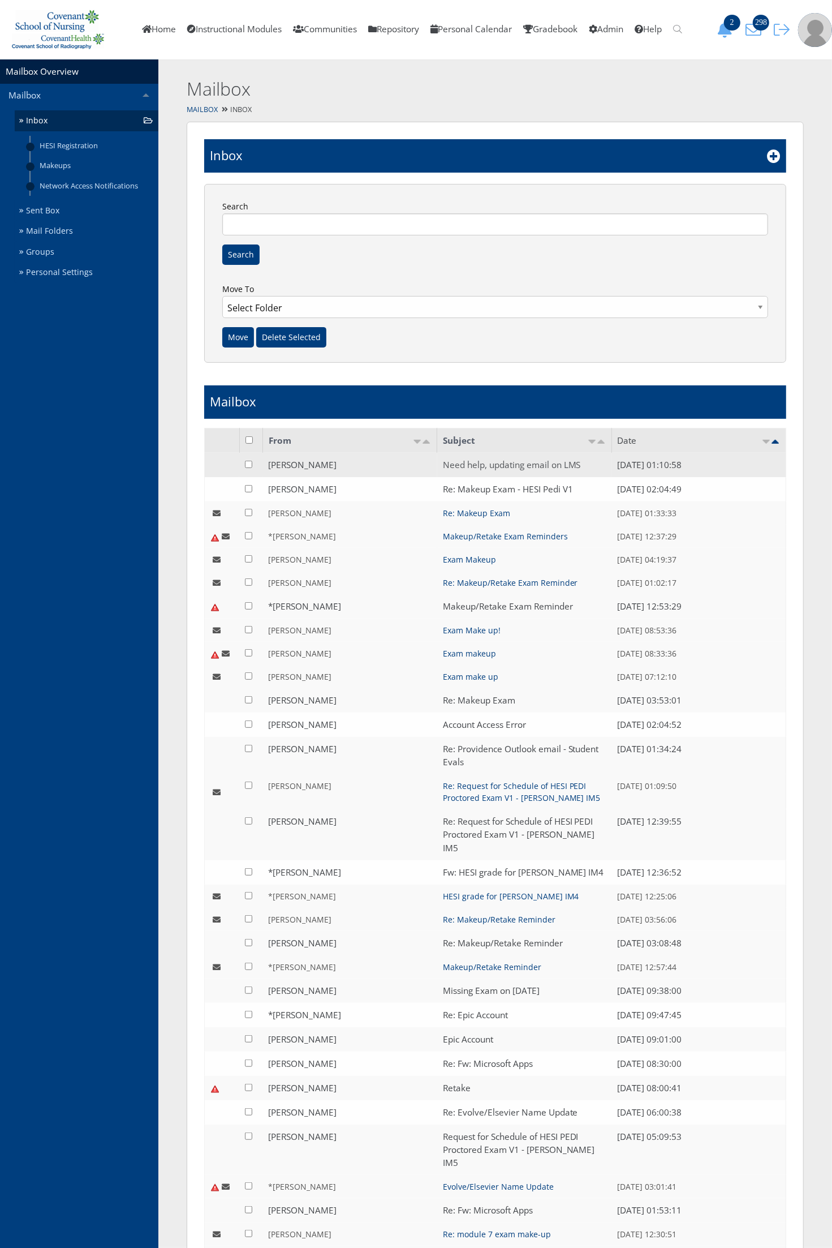
click at [490, 467] on link "Need help, updating email on LMS" at bounding box center [512, 465] width 138 height 12
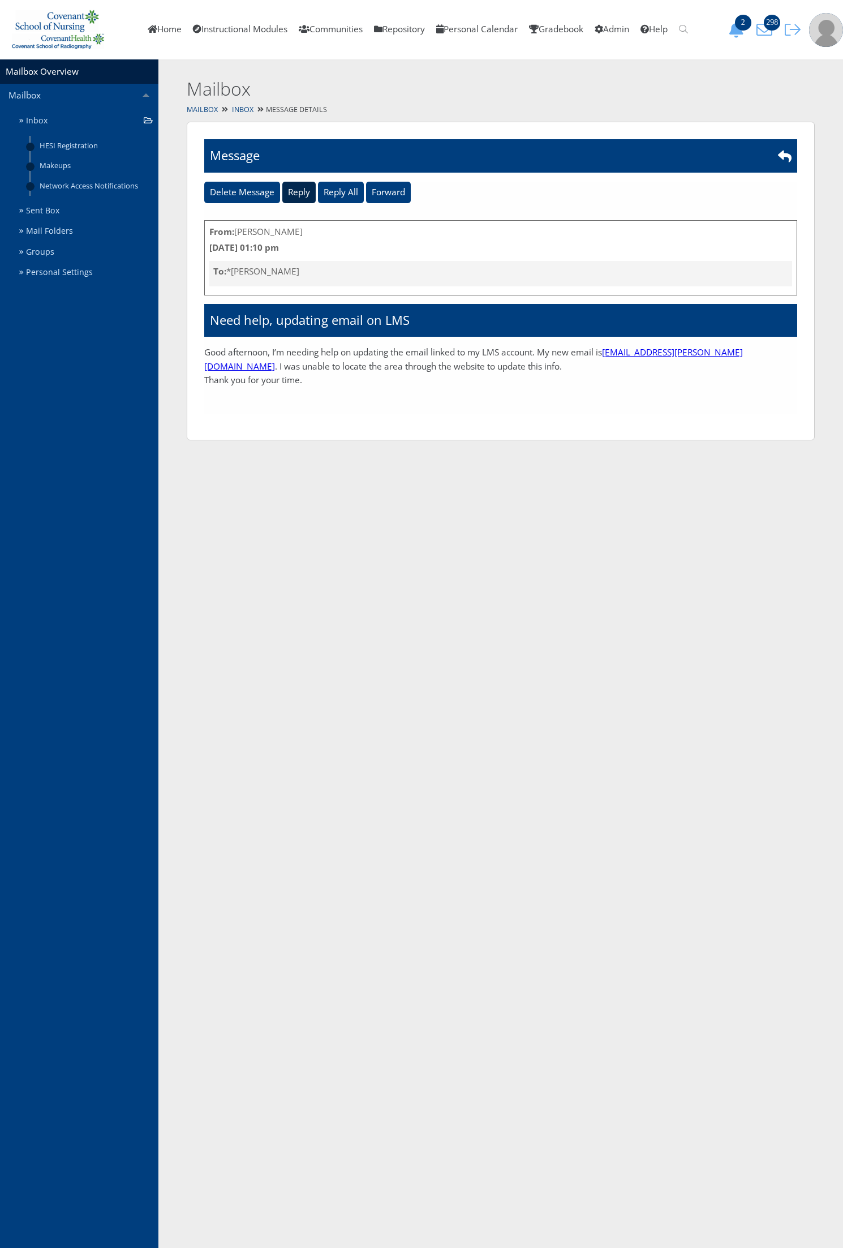
click at [300, 188] on input "Reply" at bounding box center [298, 192] width 33 height 21
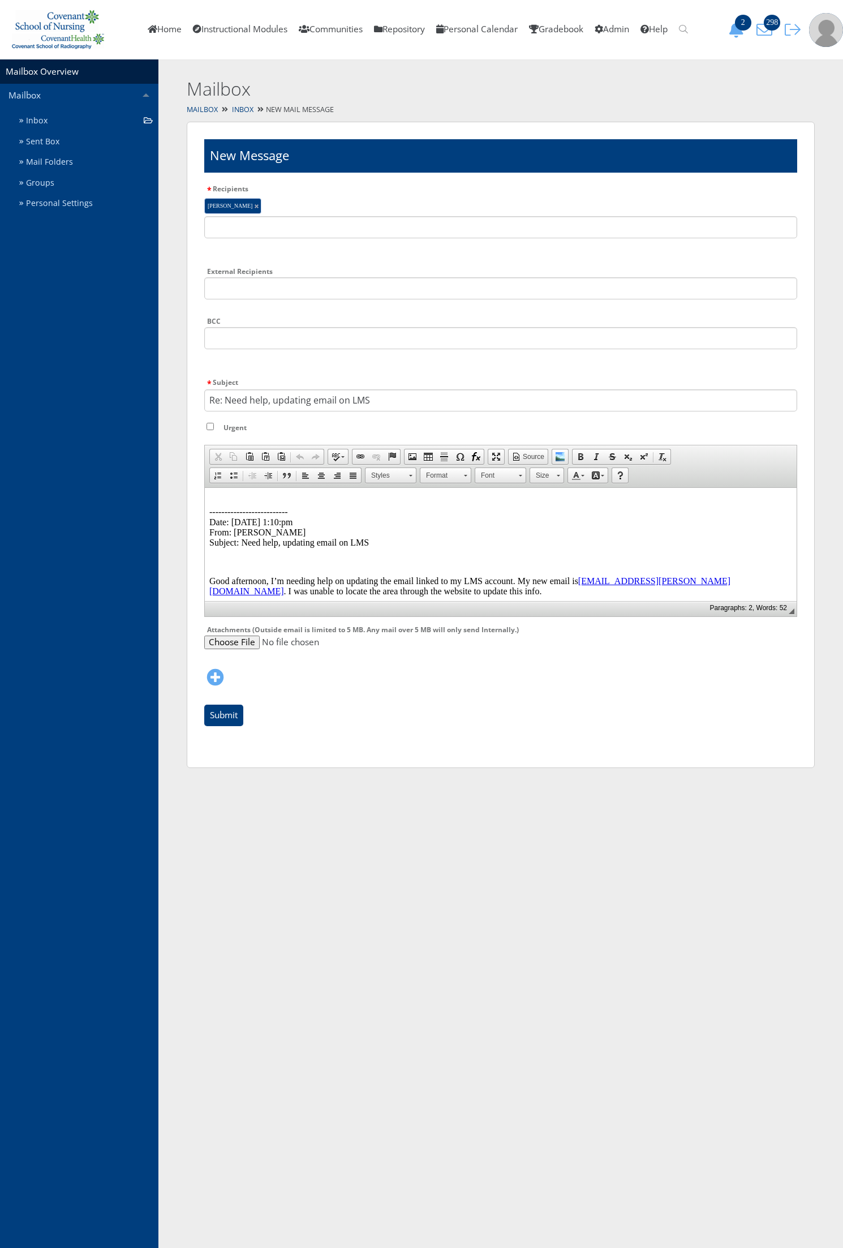
click at [243, 497] on p "-------------------------- Date: [DATE] 1:10:pm From: [PERSON_NAME] Subject: Ne…" at bounding box center [500, 521] width 583 height 51
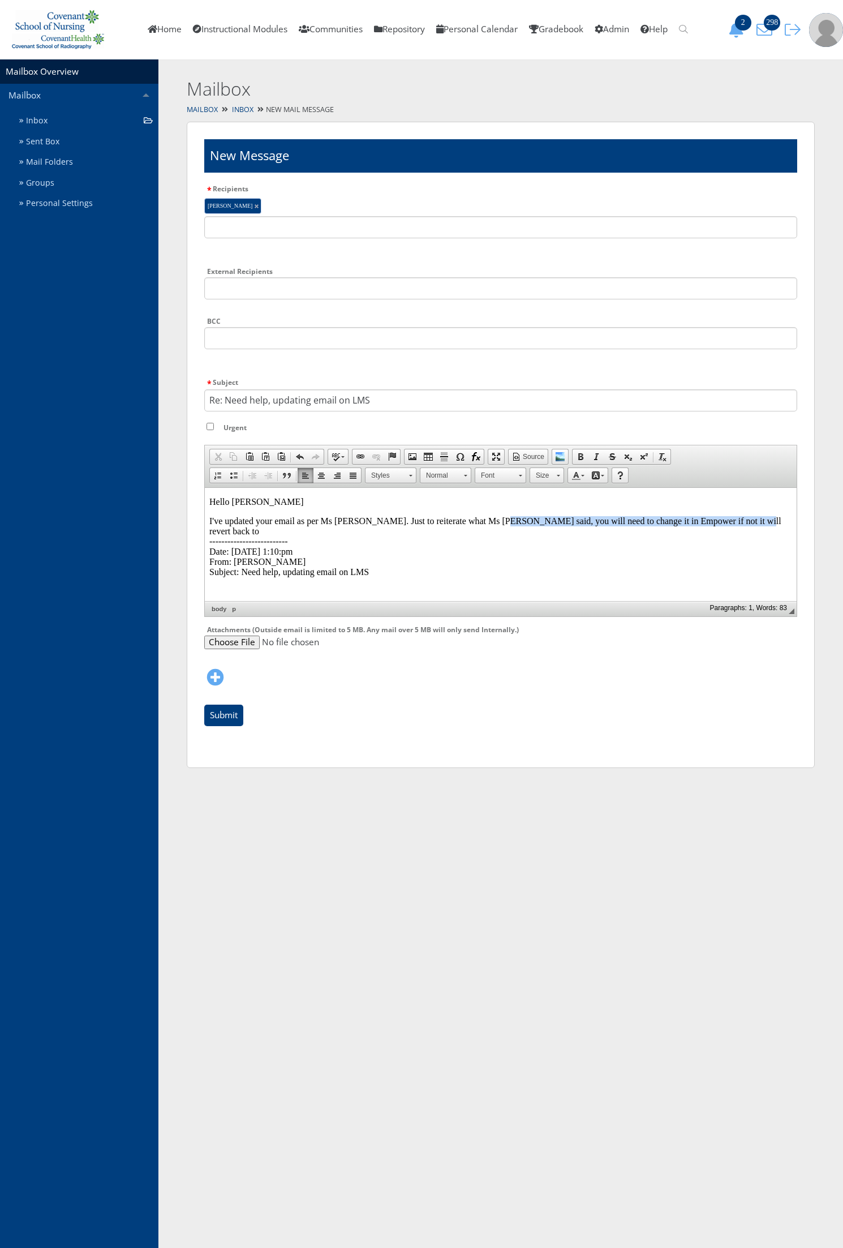
drag, startPoint x: 734, startPoint y: 524, endPoint x: 487, endPoint y: 519, distance: 247.3
click at [487, 519] on p "I've updated your email as per Ms [PERSON_NAME]. Just to reiterate what Ms [PER…" at bounding box center [500, 545] width 583 height 61
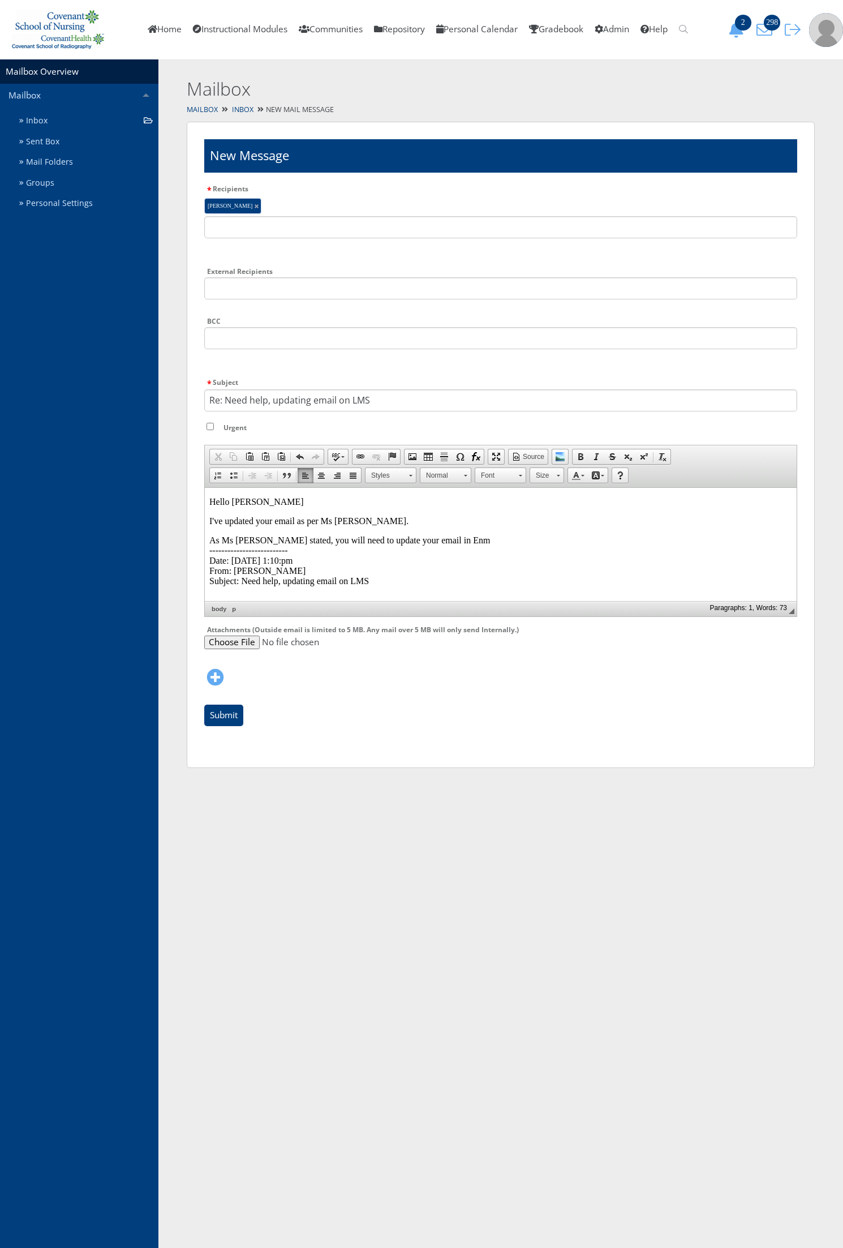
click at [451, 537] on p "As Ms [PERSON_NAME] stated, you will need to update your email in Enm ---------…" at bounding box center [500, 560] width 583 height 51
click at [474, 541] on p "As Ms [PERSON_NAME] stated, you will need to update your email in Empower" at bounding box center [500, 540] width 583 height 10
click at [284, 579] on p "Ms [PERSON_NAME]" at bounding box center [500, 584] width 583 height 10
click at [274, 569] on body "Hello [PERSON_NAME] I've updated your email as per Ms [PERSON_NAME]. As Ms [PER…" at bounding box center [500, 604] width 583 height 225
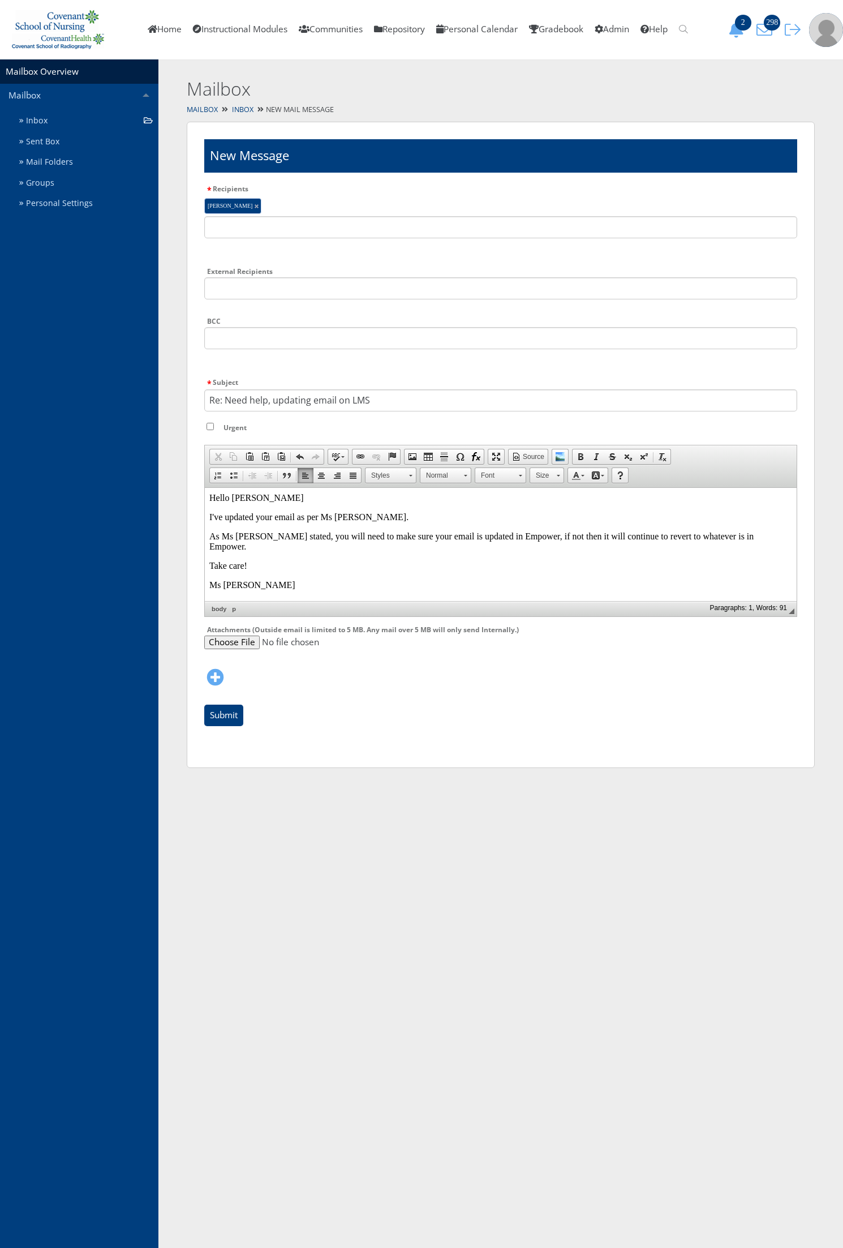
click at [270, 560] on p "Take care!" at bounding box center [500, 565] width 583 height 10
click at [265, 579] on p "Ms [PERSON_NAME]" at bounding box center [500, 584] width 583 height 10
click at [263, 599] on p "-------------------------- Date: [DATE] 1:10:pm From: [PERSON_NAME] Subject: Ne…" at bounding box center [500, 624] width 583 height 51
click at [260, 580] on p "Ms [PERSON_NAME]" at bounding box center [500, 584] width 583 height 10
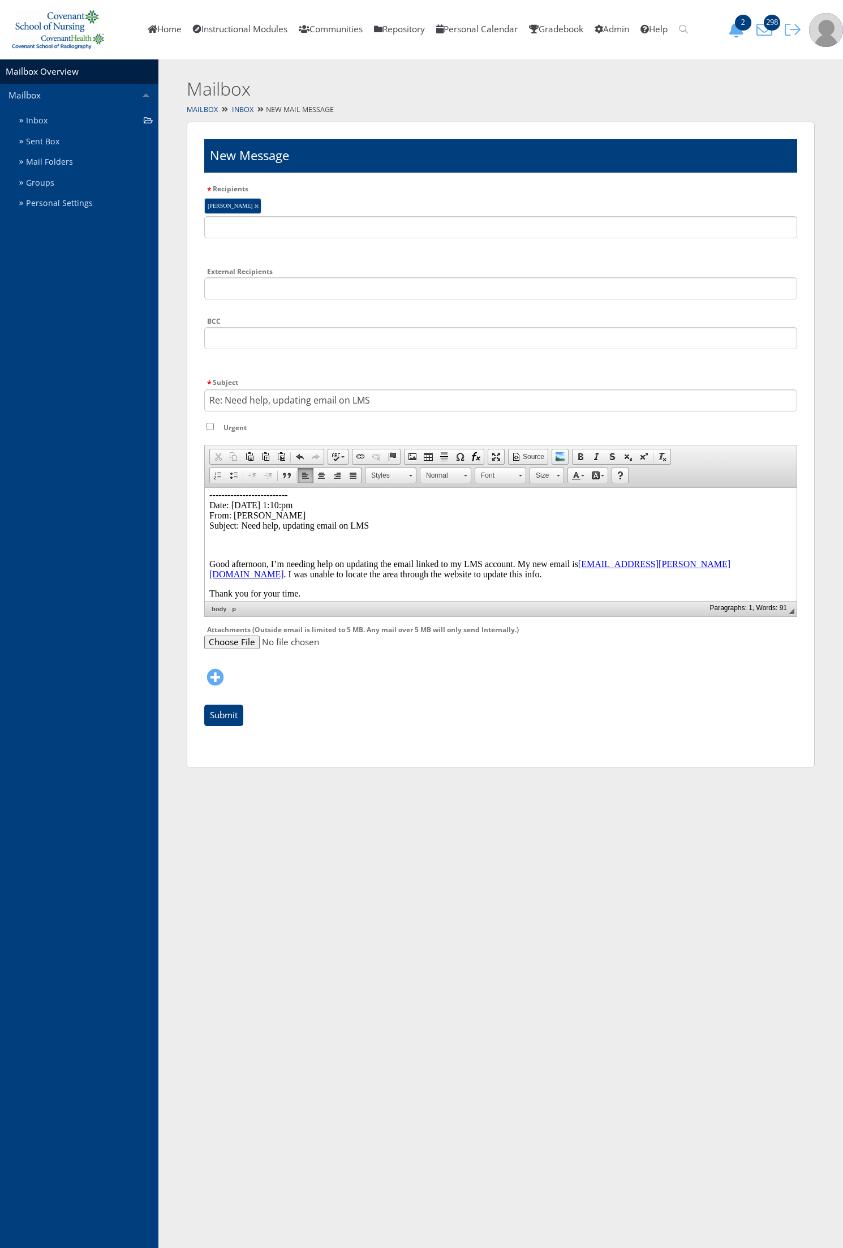
scroll to position [126, 0]
click at [241, 711] on input "Submit" at bounding box center [223, 714] width 39 height 21
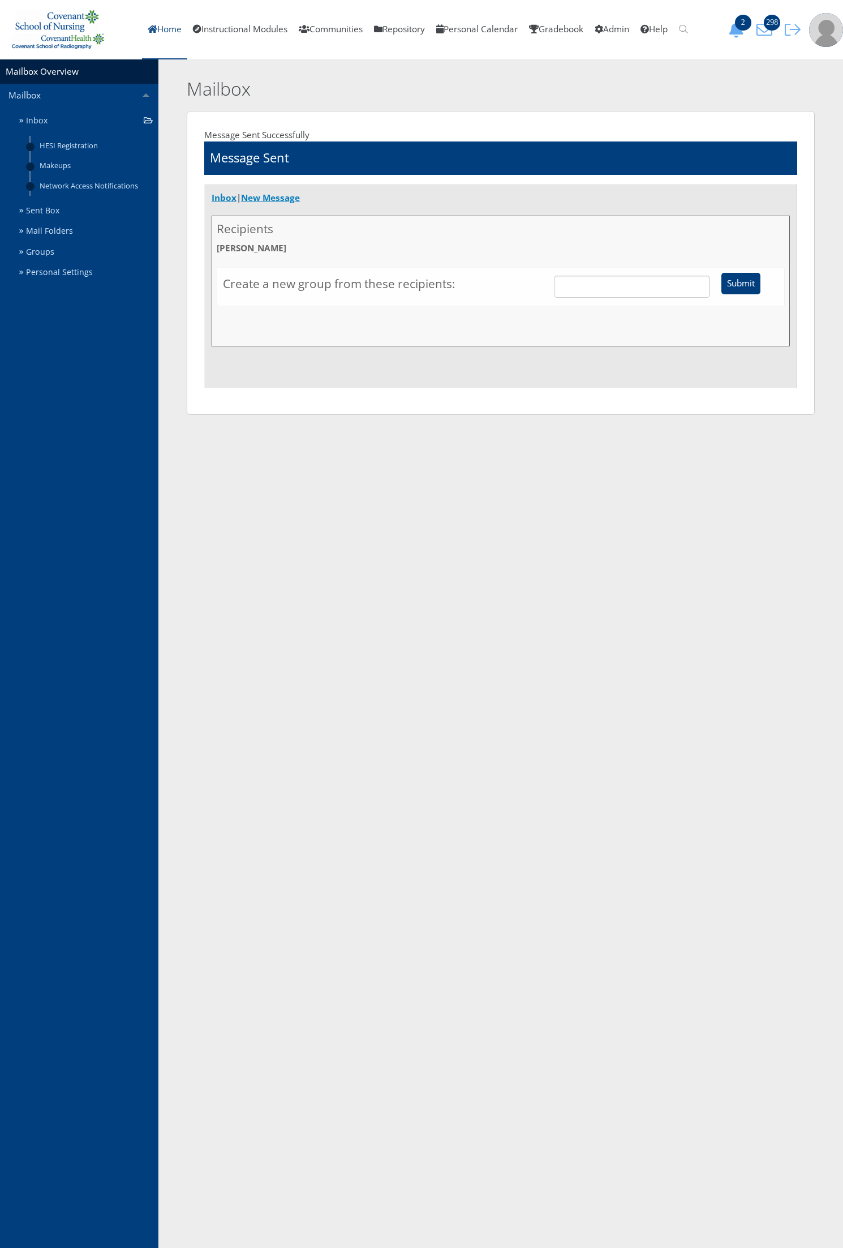
click at [156, 27] on link "Home" at bounding box center [164, 29] width 45 height 59
